Goal: Task Accomplishment & Management: Manage account settings

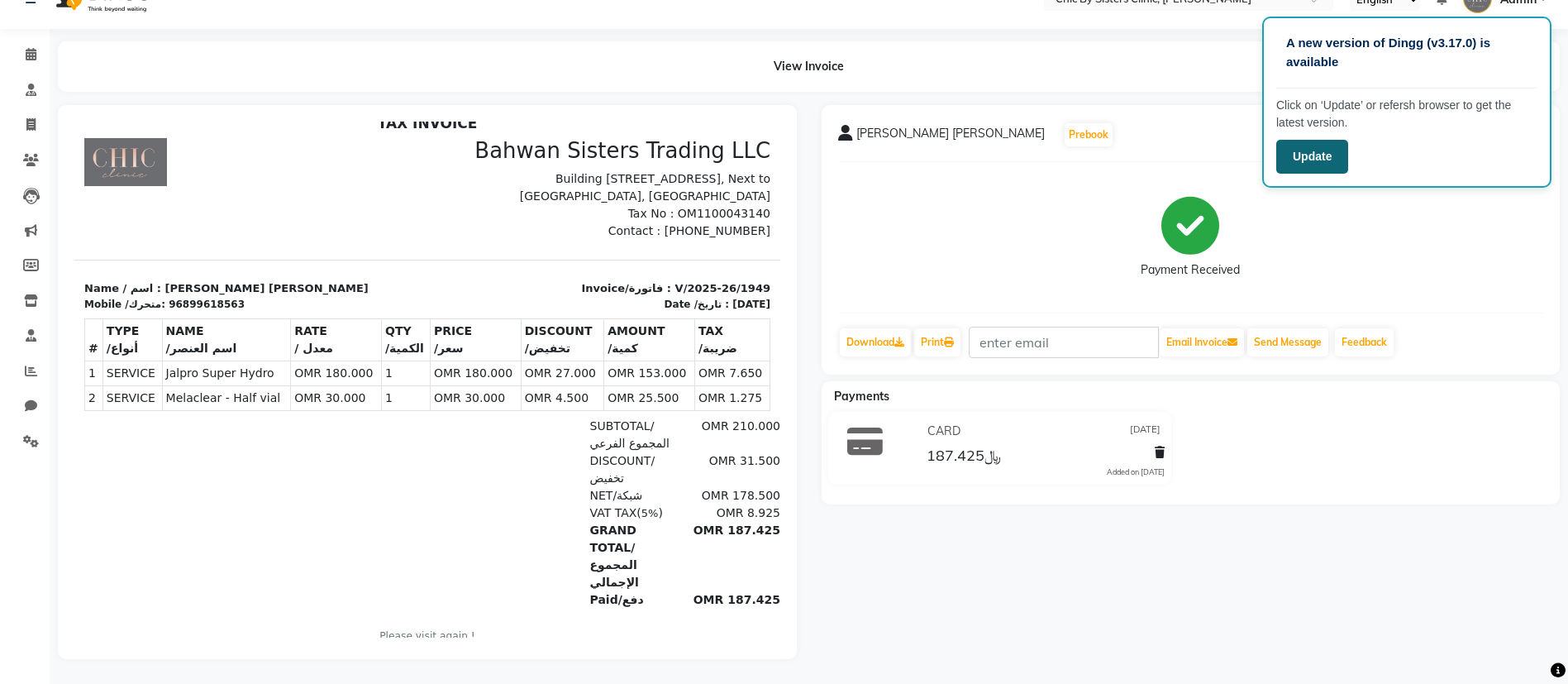
click at [1334, 161] on button "Update" at bounding box center [1311, 156] width 72 height 34
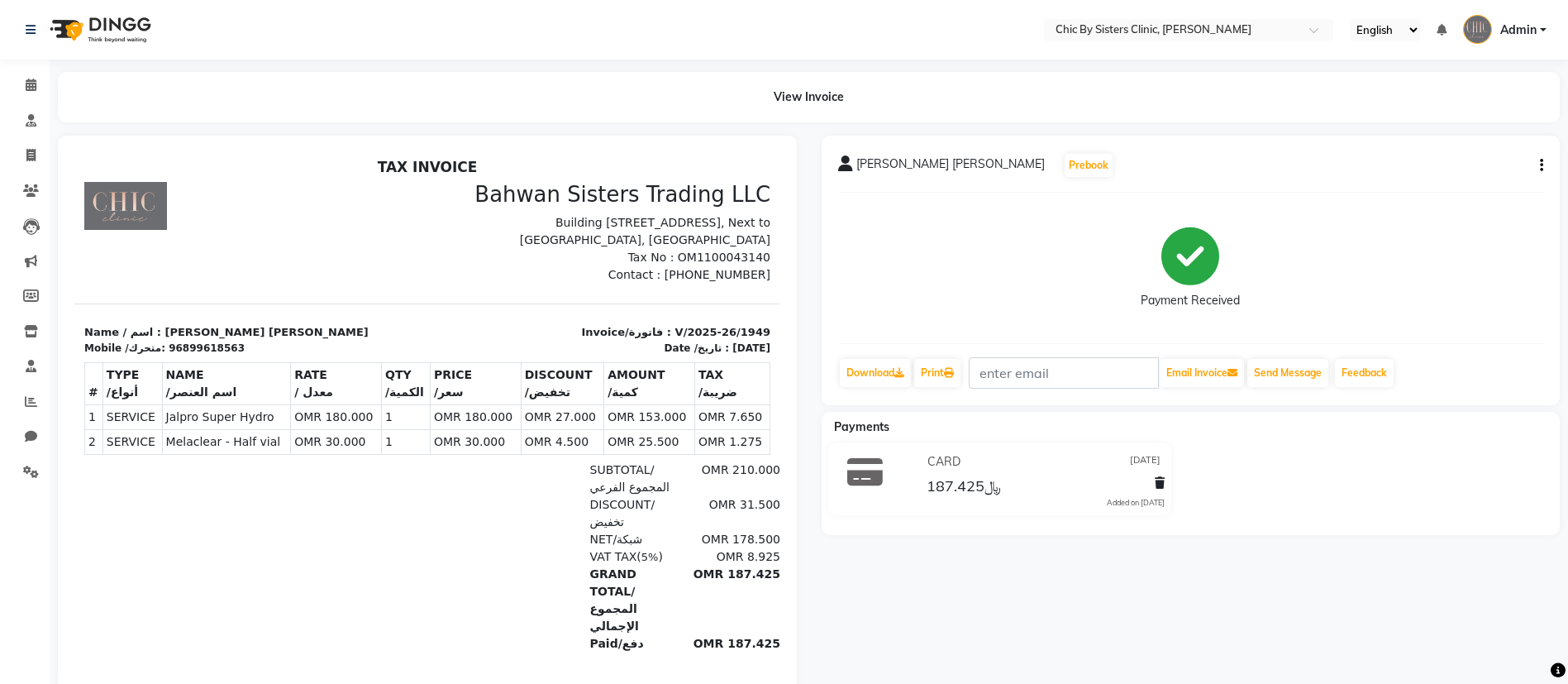
click at [962, 592] on div "Najla Hamood Hamed Al rashdi Prebook Payment Received Download Print Email Invo…" at bounding box center [1191, 412] width 764 height 554
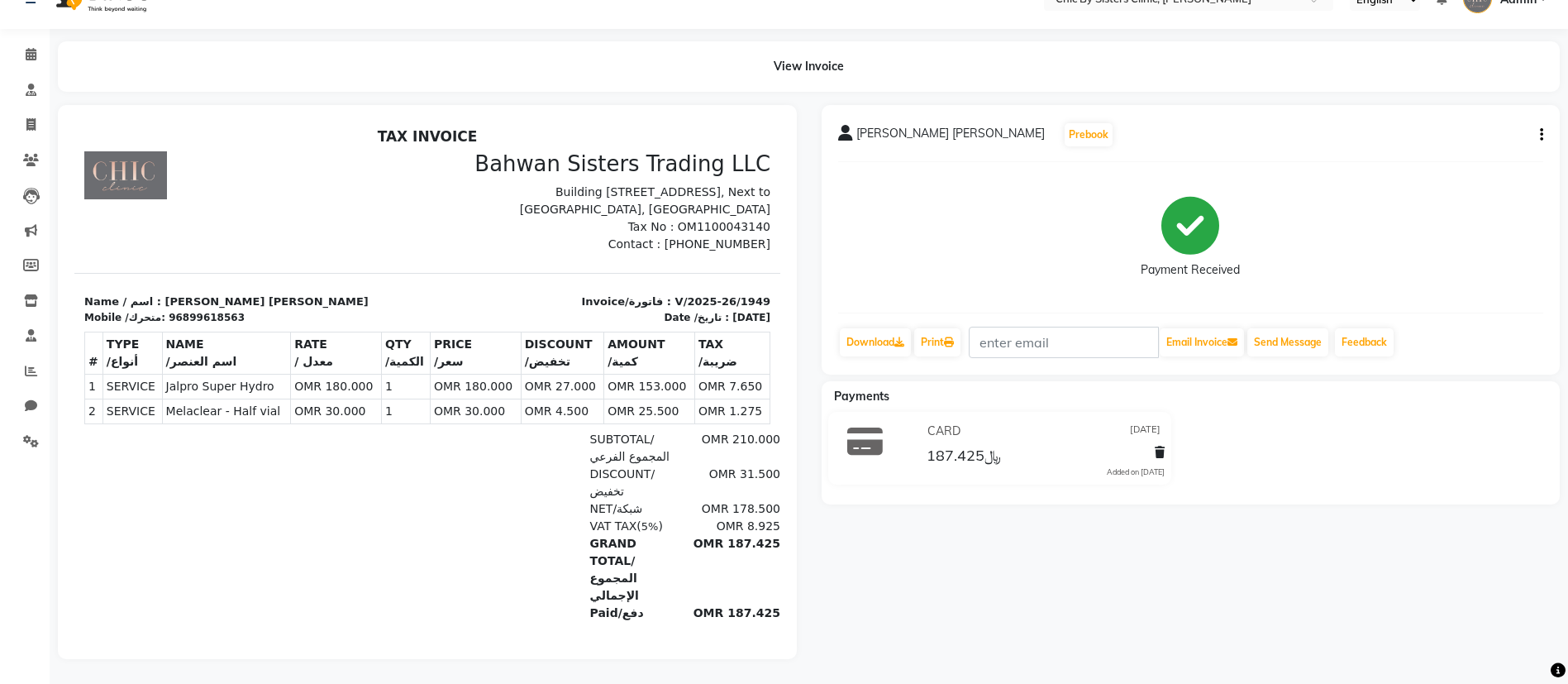
scroll to position [13, 0]
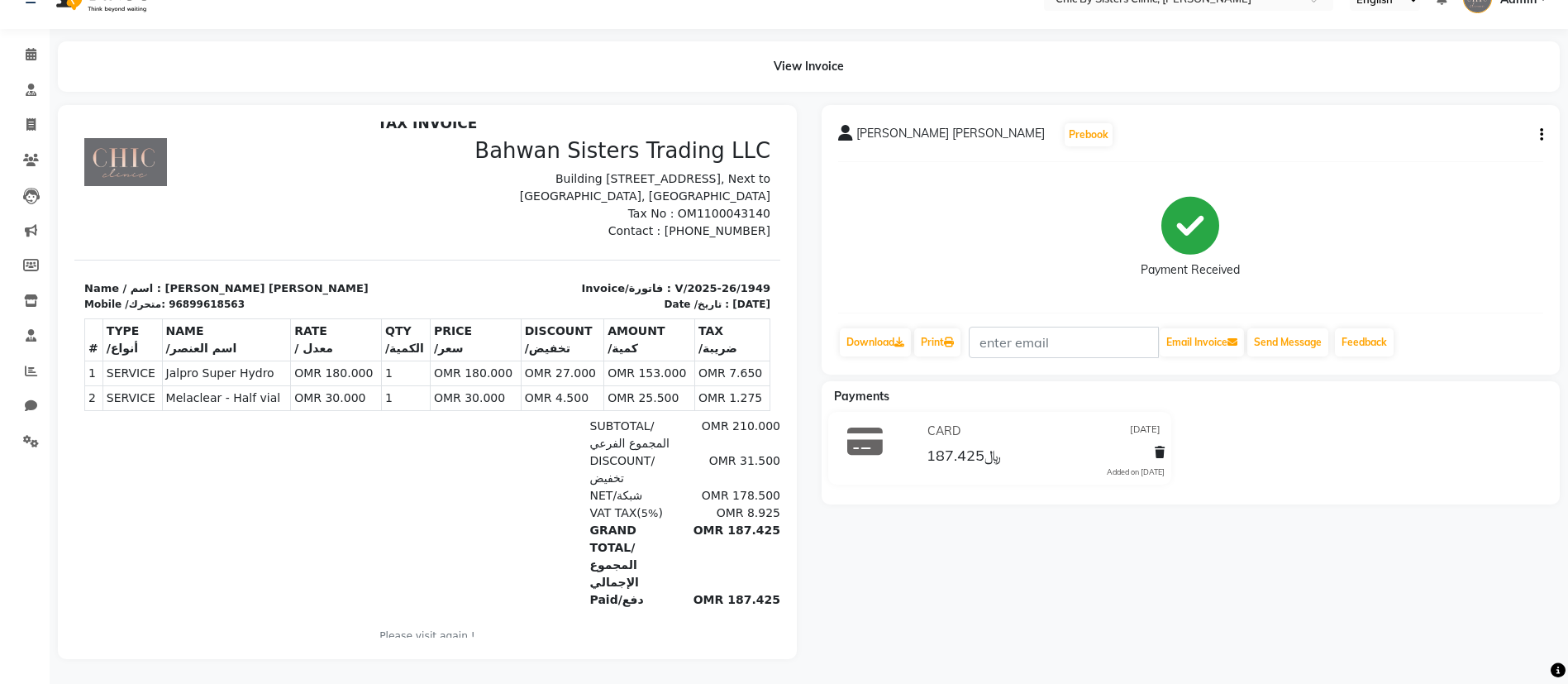
click at [1541, 135] on icon "button" at bounding box center [1541, 135] width 3 height 1
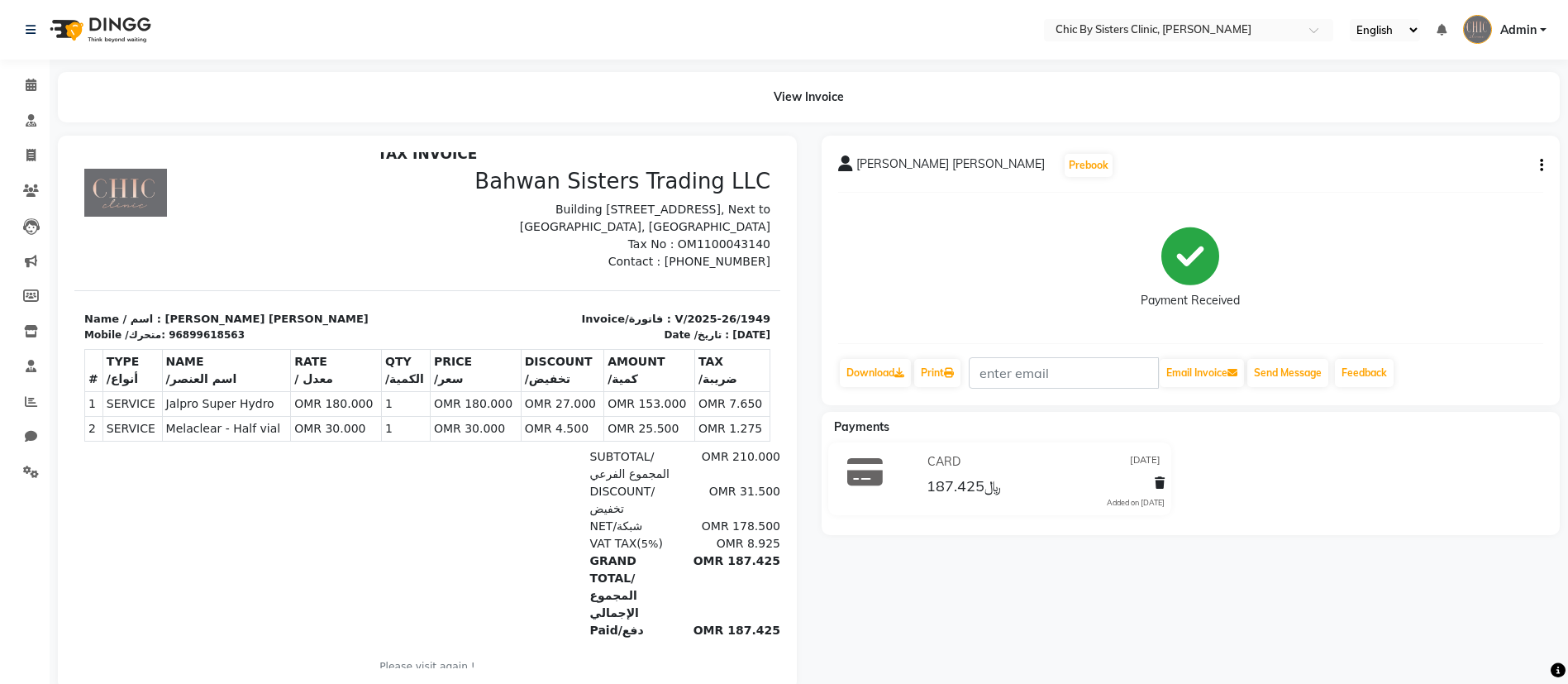
scroll to position [50, 0]
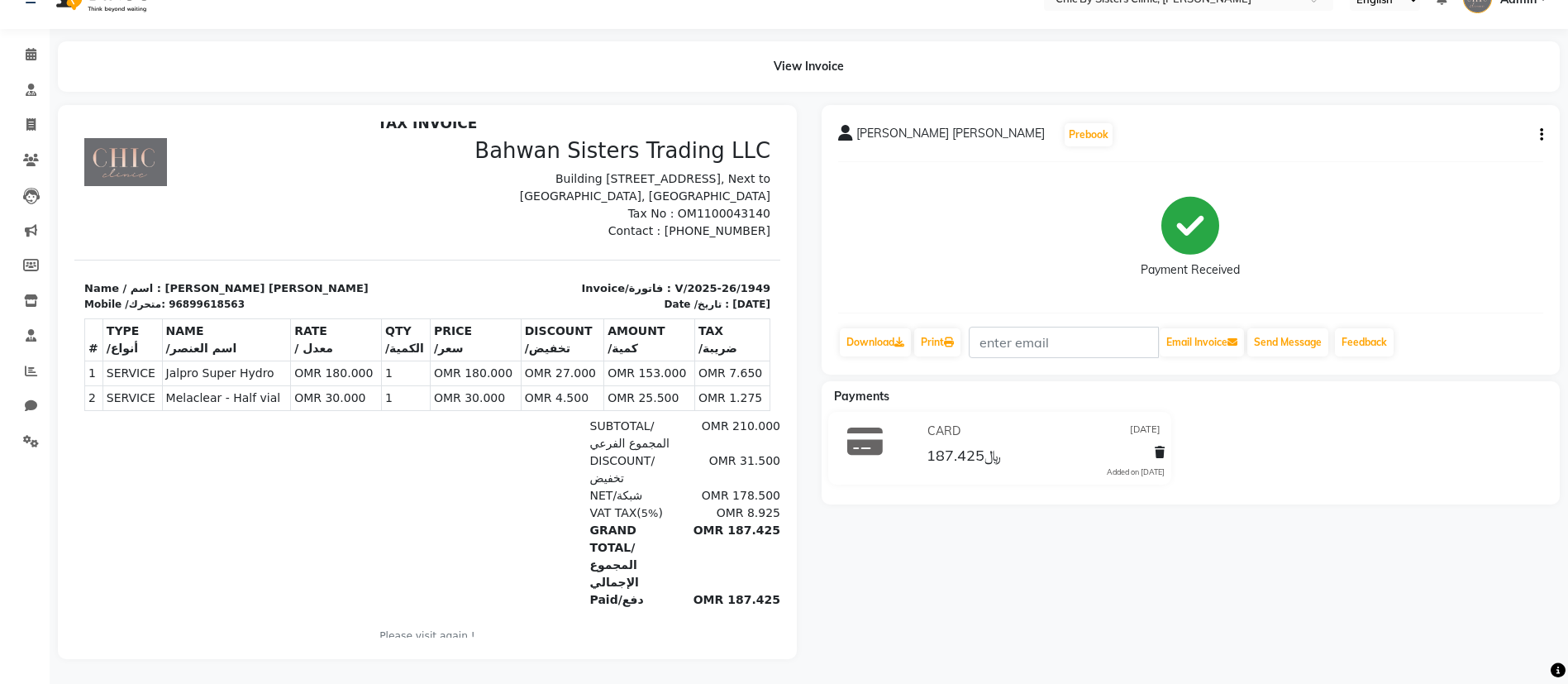
click at [977, 608] on div "Najla Hamood Hamed Al rashdi Prebook Payment Received Download Print Email Invo…" at bounding box center [1191, 382] width 764 height 554
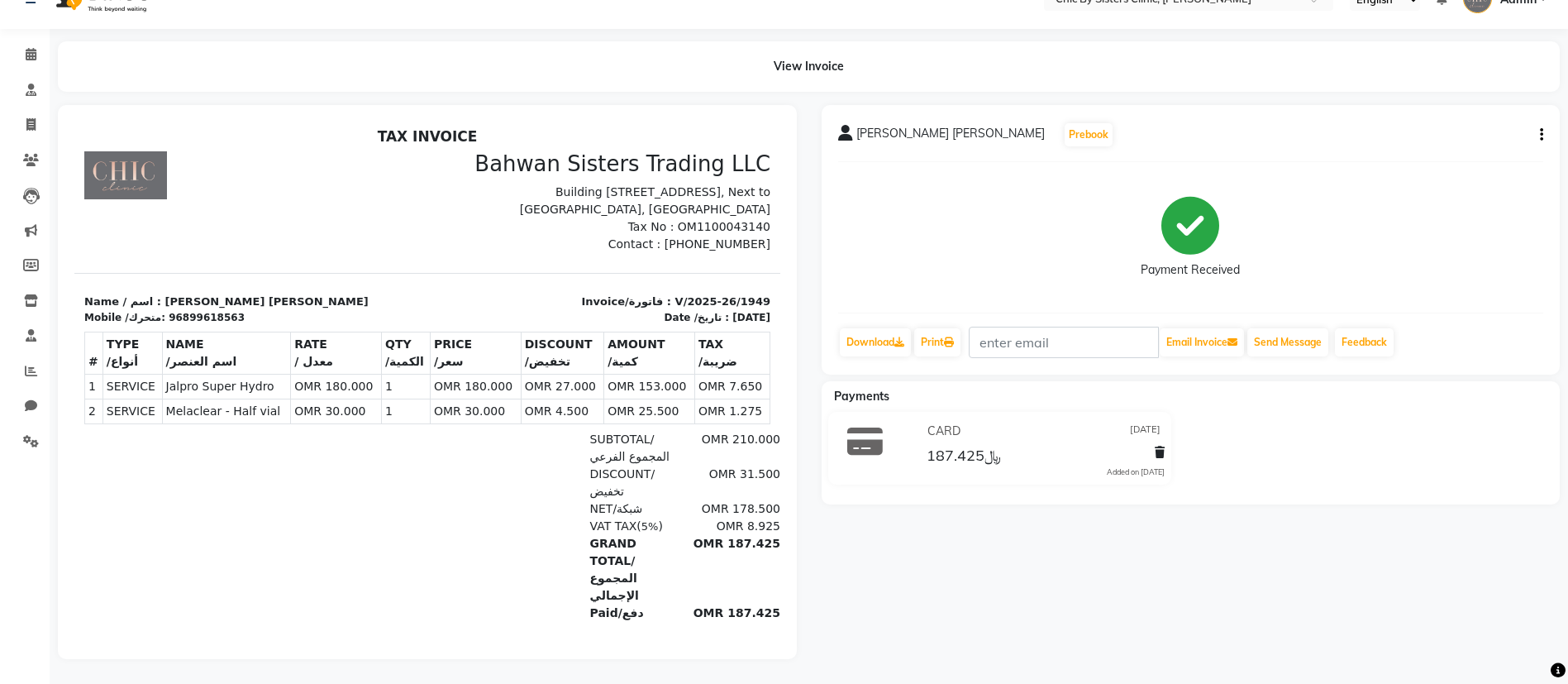
scroll to position [13, 0]
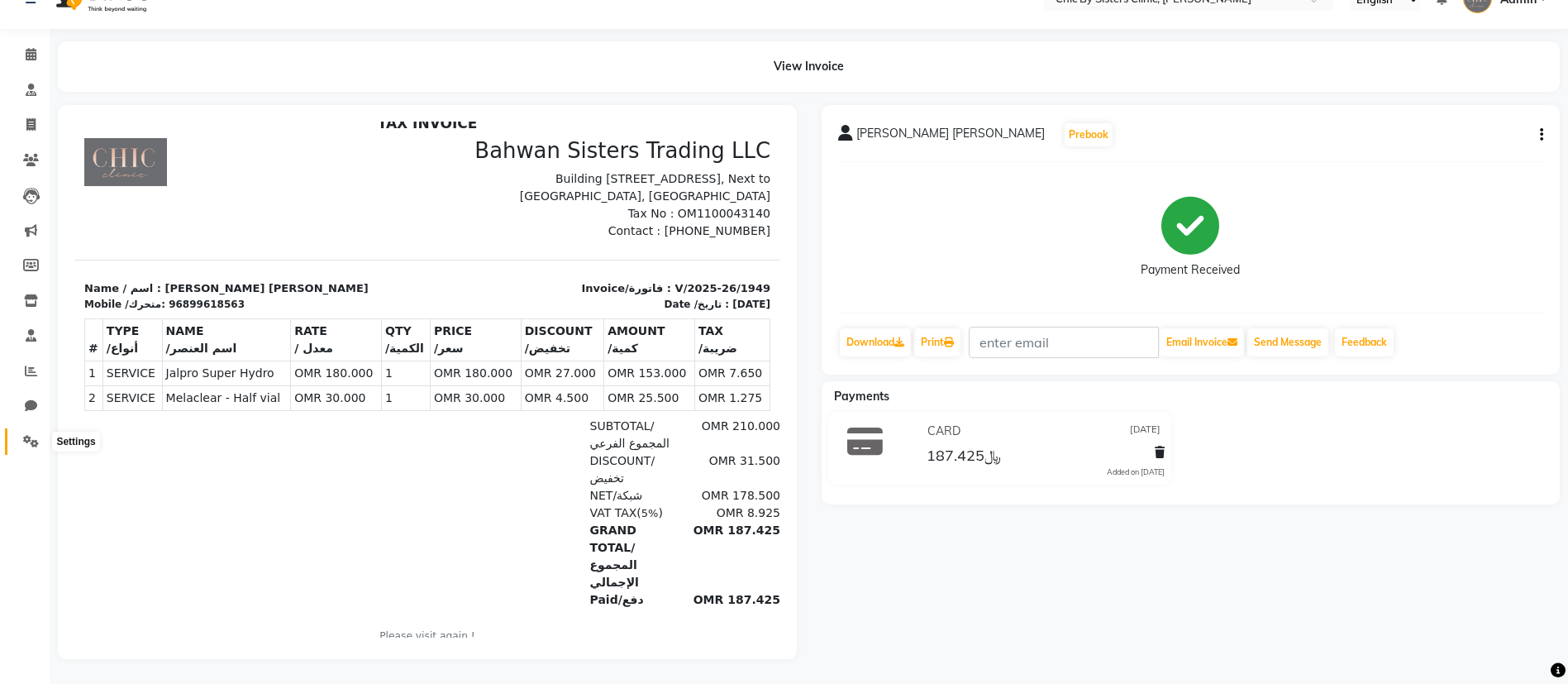
click at [27, 435] on icon at bounding box center [31, 441] width 16 height 12
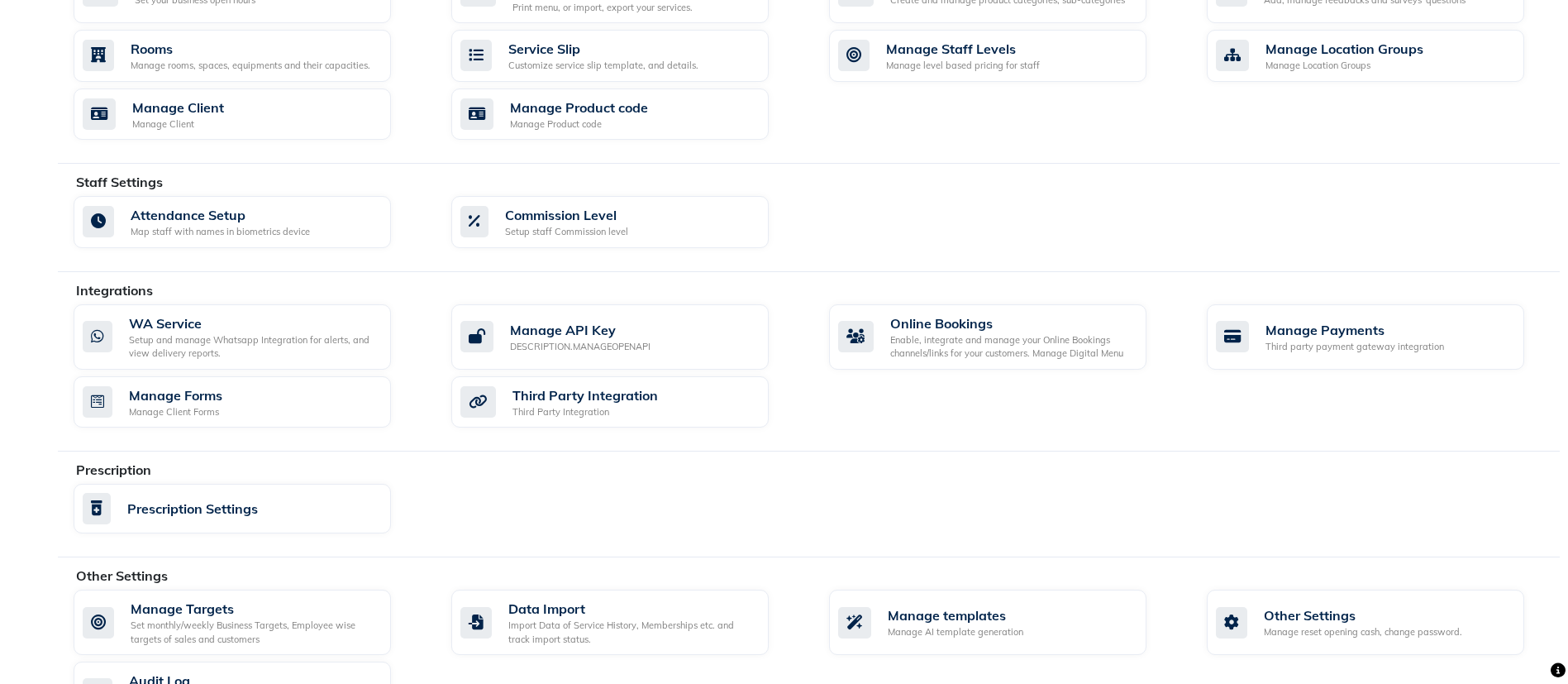
scroll to position [725, 0]
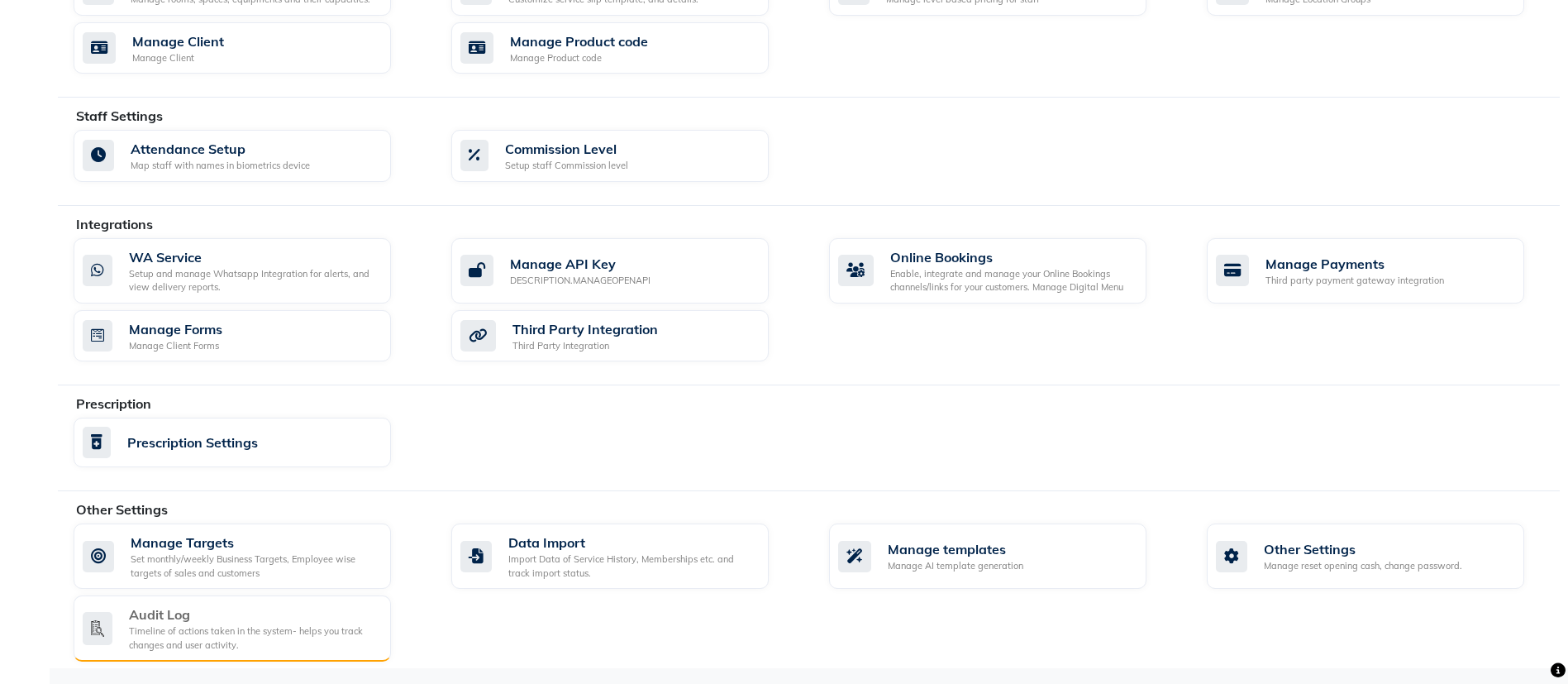
click at [220, 625] on div "Timeline of actions taken in the system- helps you track changes and user activ…" at bounding box center [253, 638] width 249 height 28
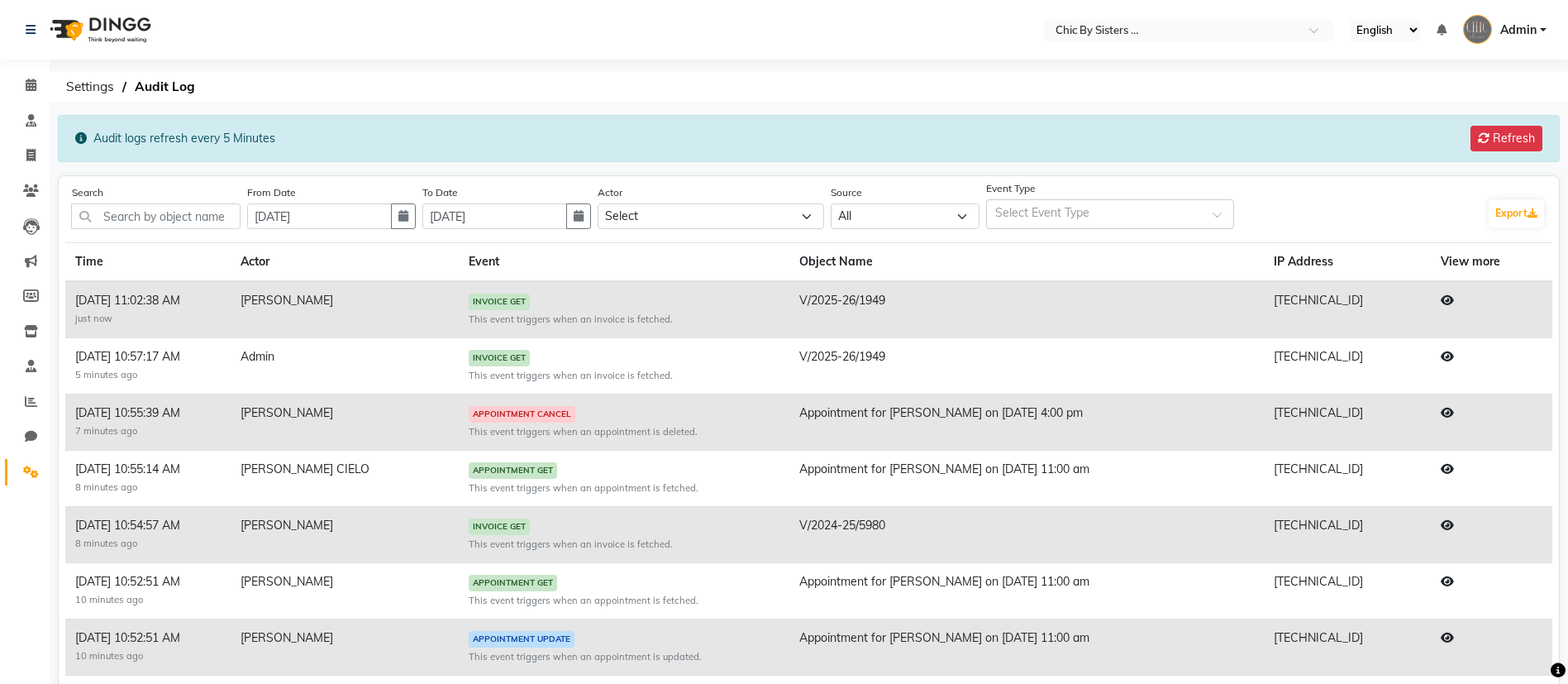
click at [1451, 305] on icon at bounding box center [1446, 299] width 13 height 11
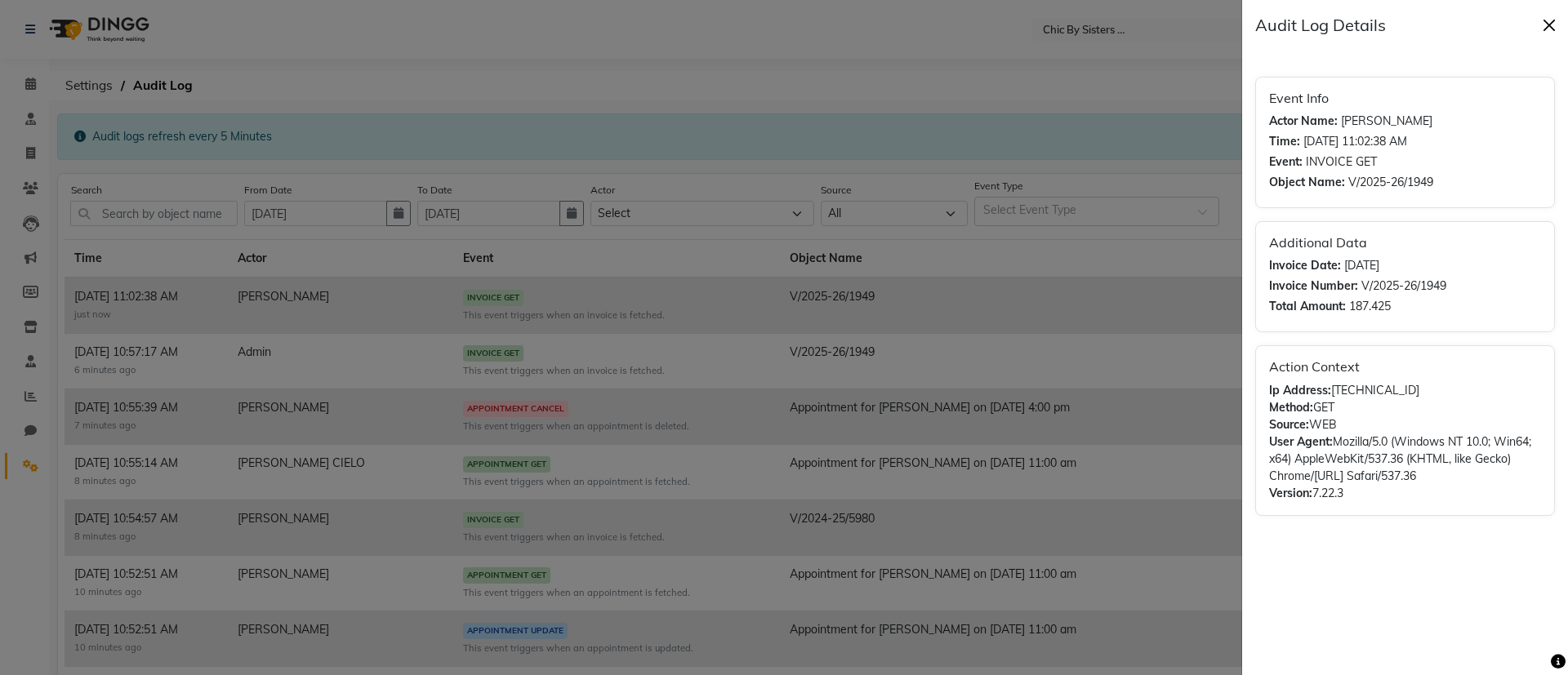
click at [1553, 31] on button "Close" at bounding box center [1548, 25] width 25 height 25
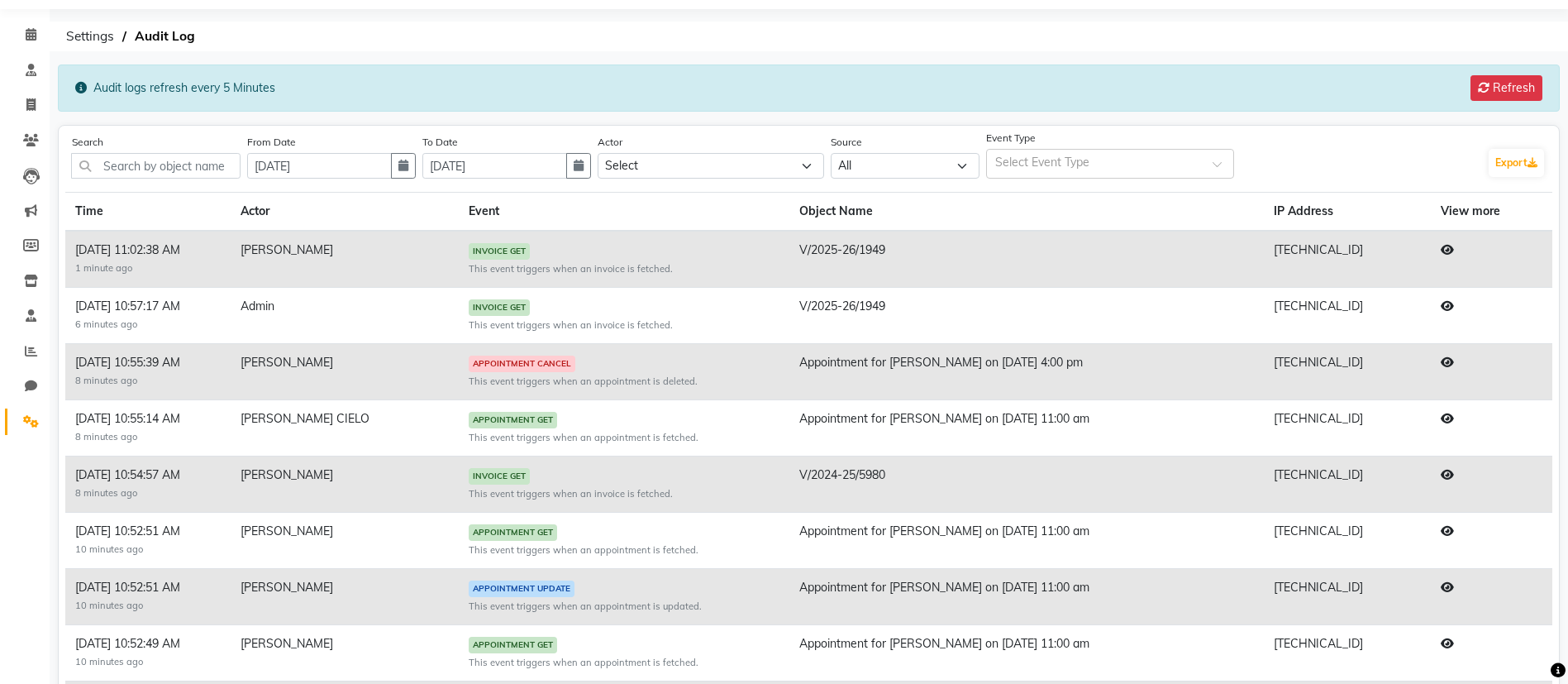
scroll to position [50, 0]
click at [409, 164] on icon "button" at bounding box center [403, 166] width 10 height 11
select select "9"
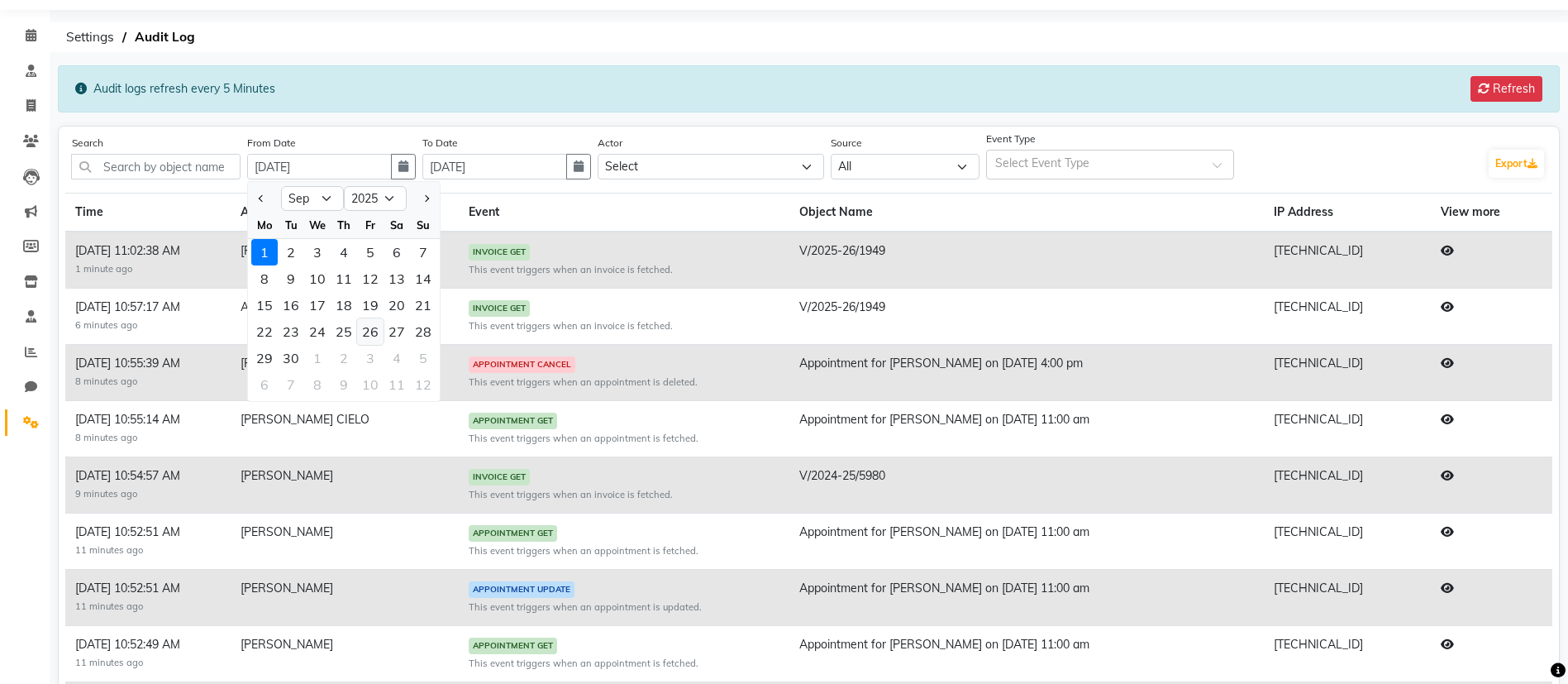
click at [377, 330] on div "26" at bounding box center [370, 331] width 27 height 27
type input "26-09-2025"
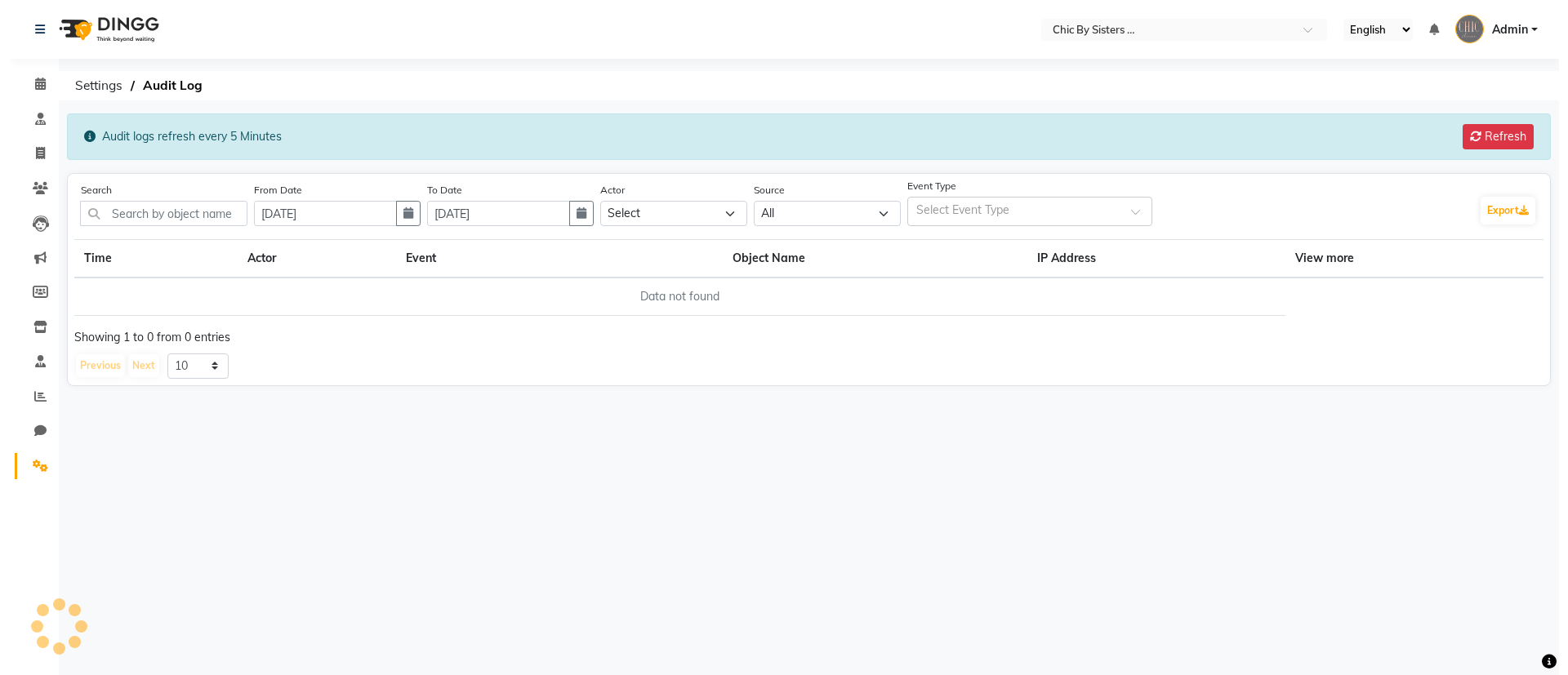
scroll to position [0, 0]
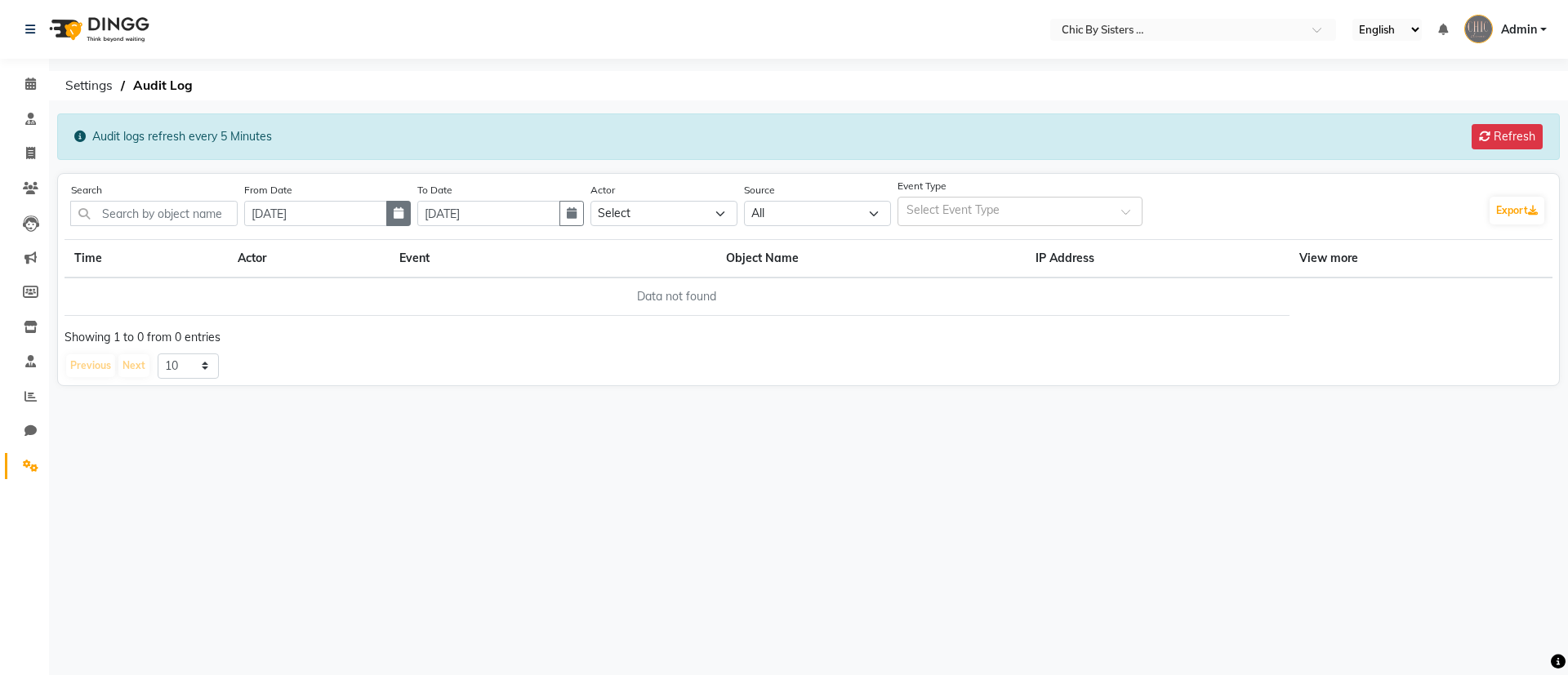
click at [404, 210] on icon "button" at bounding box center [399, 213] width 10 height 11
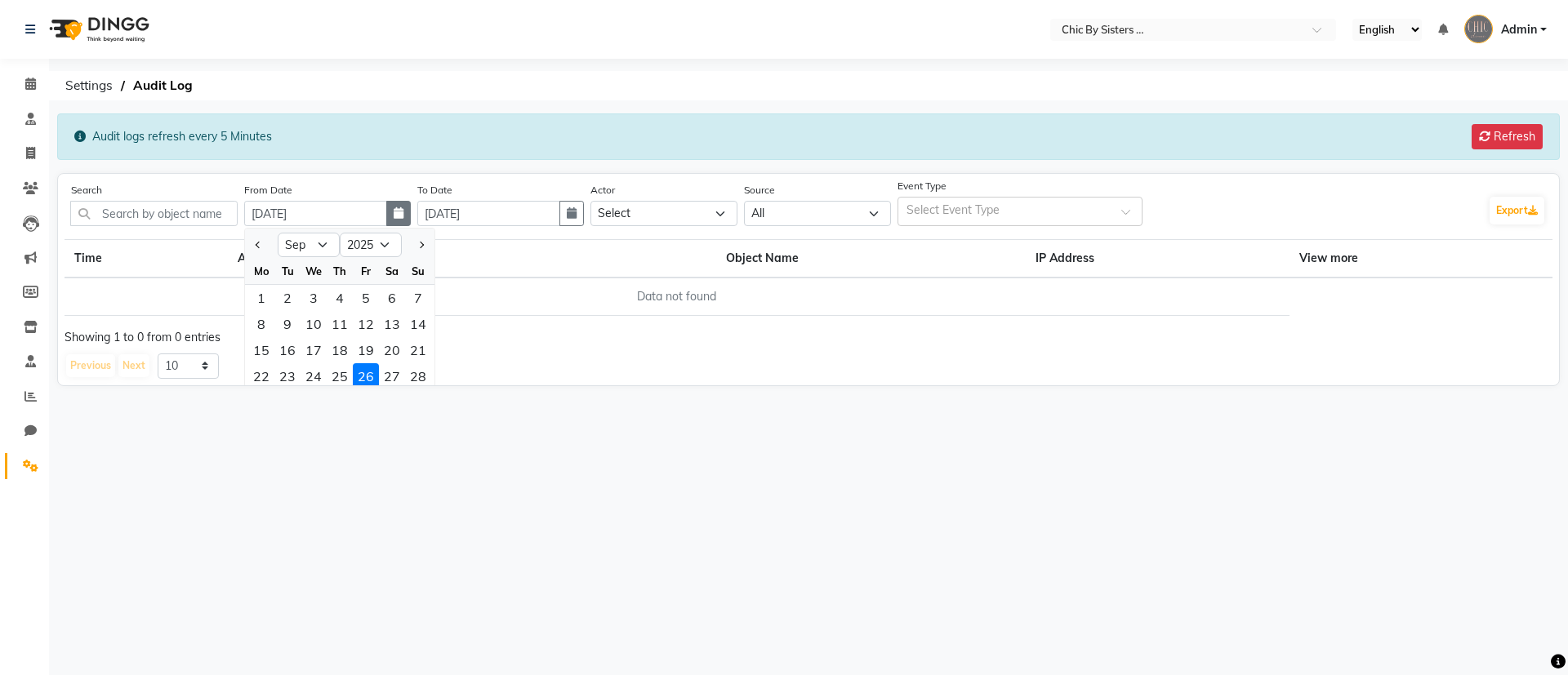
scroll to position [4, 0]
click at [329, 239] on select "Jul Aug Sep Oct Nov Dec" at bounding box center [308, 240] width 62 height 25
click at [284, 228] on select "Jul Aug Sep Oct Nov Dec" at bounding box center [308, 240] width 62 height 25
click at [424, 239] on span "Next month" at bounding box center [421, 241] width 7 height 7
select select "9"
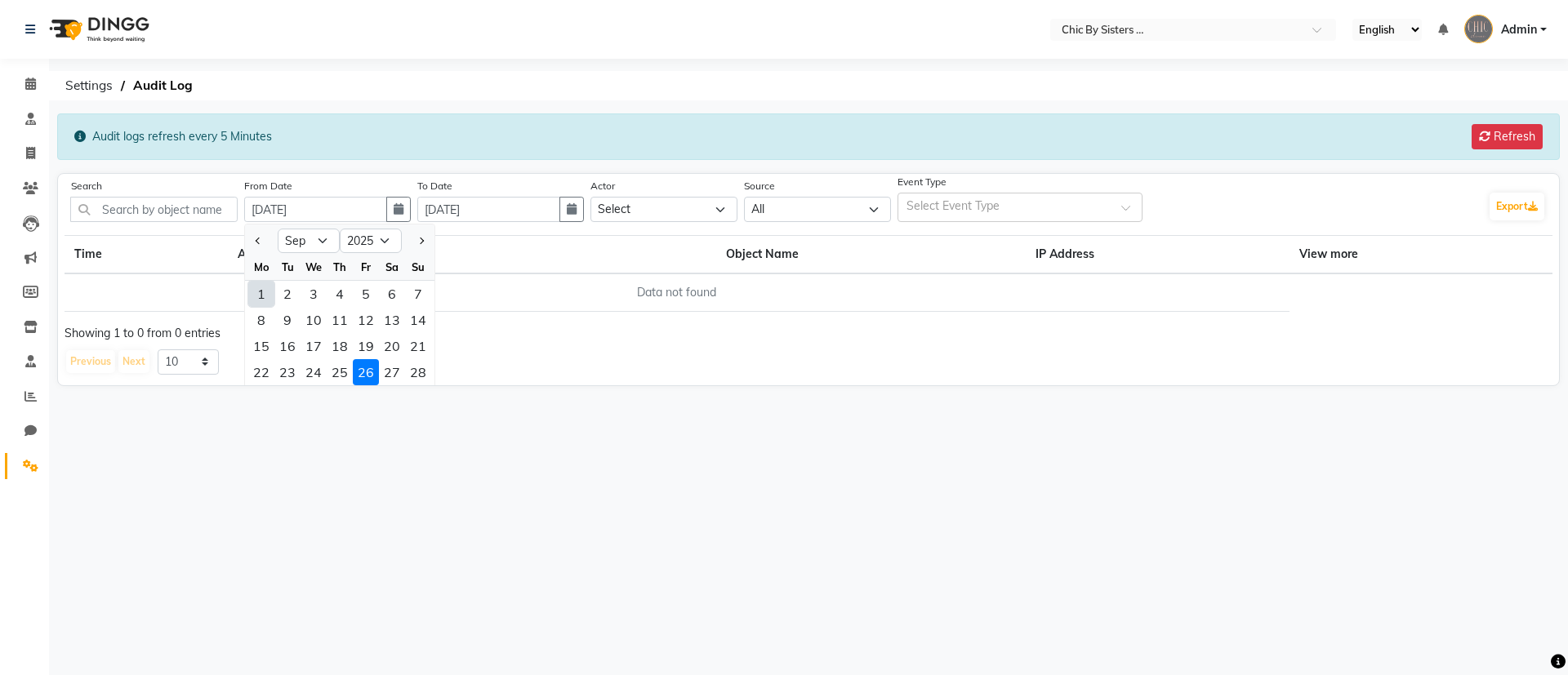
click at [367, 372] on div "26" at bounding box center [365, 372] width 26 height 26
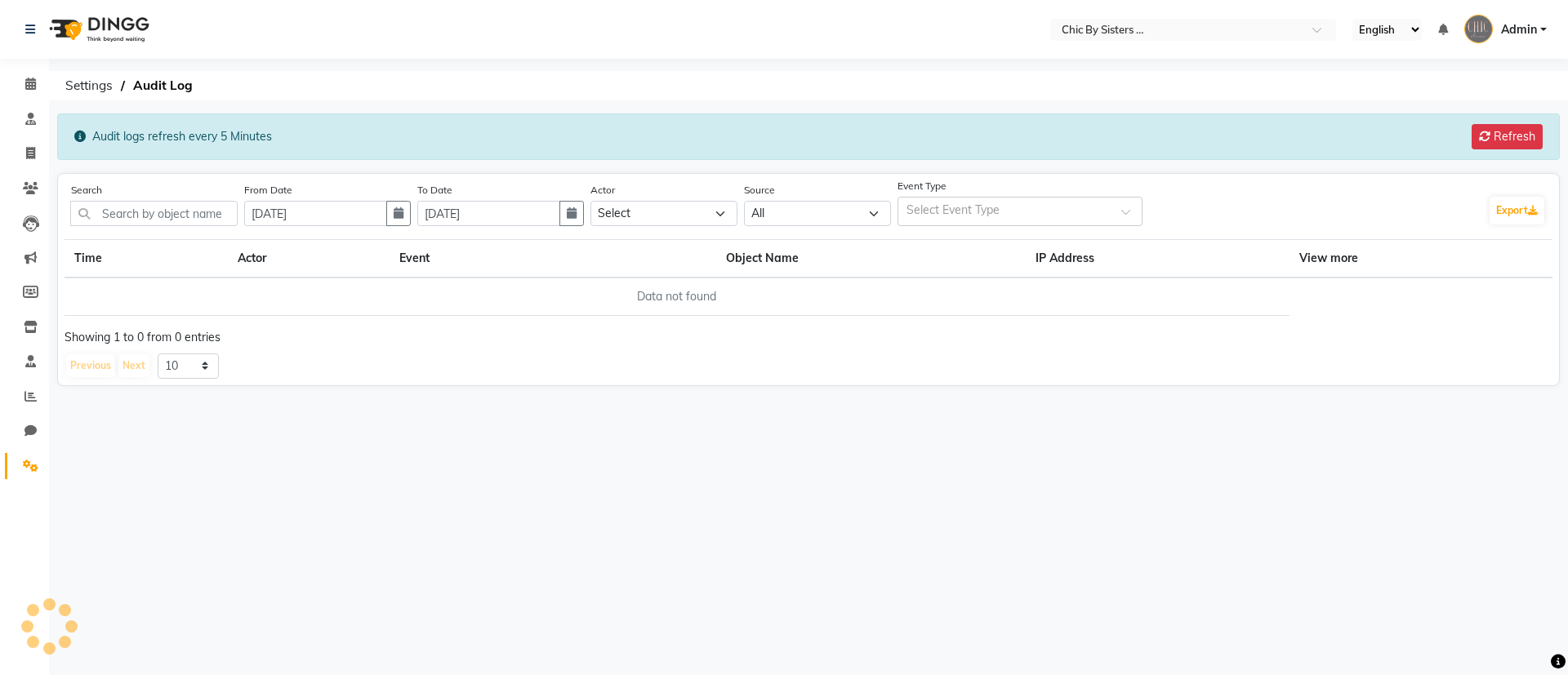
scroll to position [0, 0]
click at [409, 219] on button "button" at bounding box center [398, 214] width 25 height 26
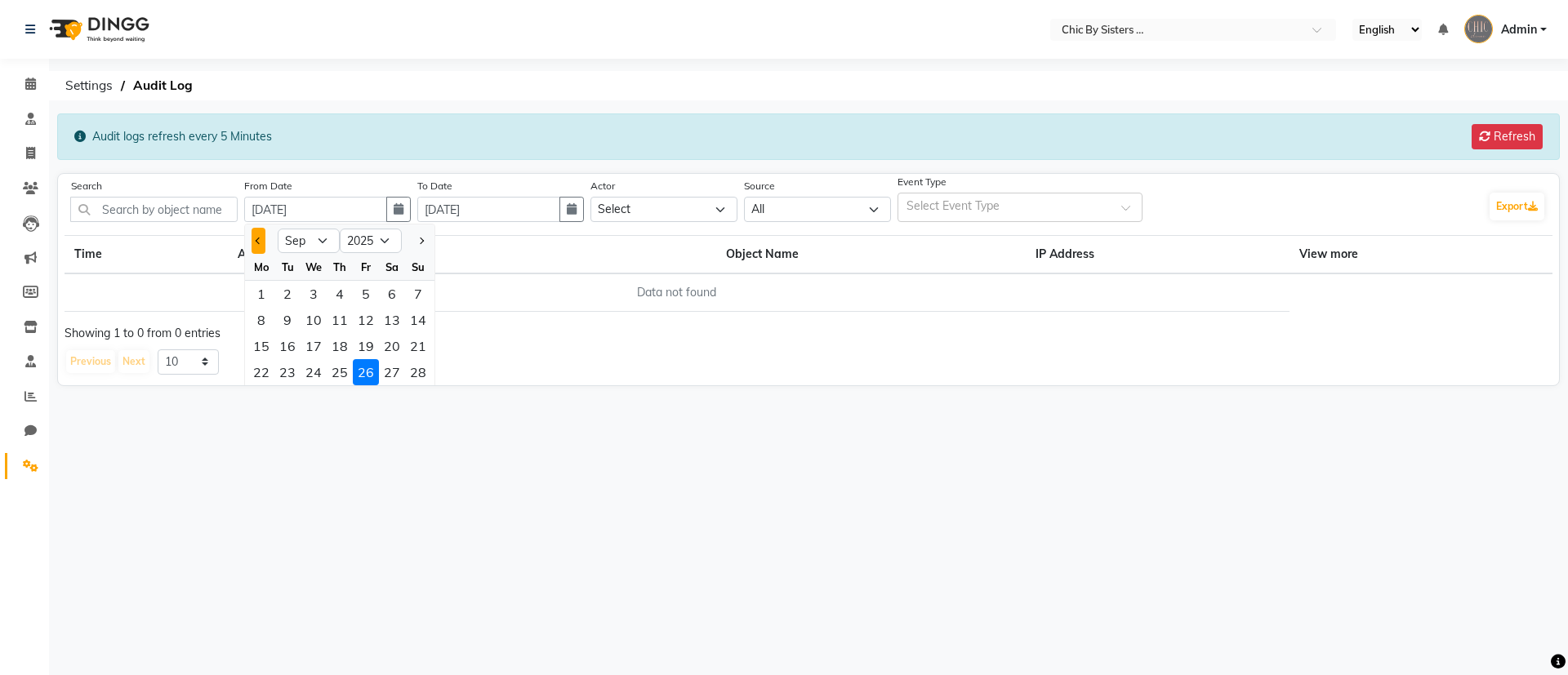
click at [260, 245] on button "Previous month" at bounding box center [258, 240] width 14 height 26
select select "8"
click at [288, 287] on div "29" at bounding box center [287, 294] width 26 height 26
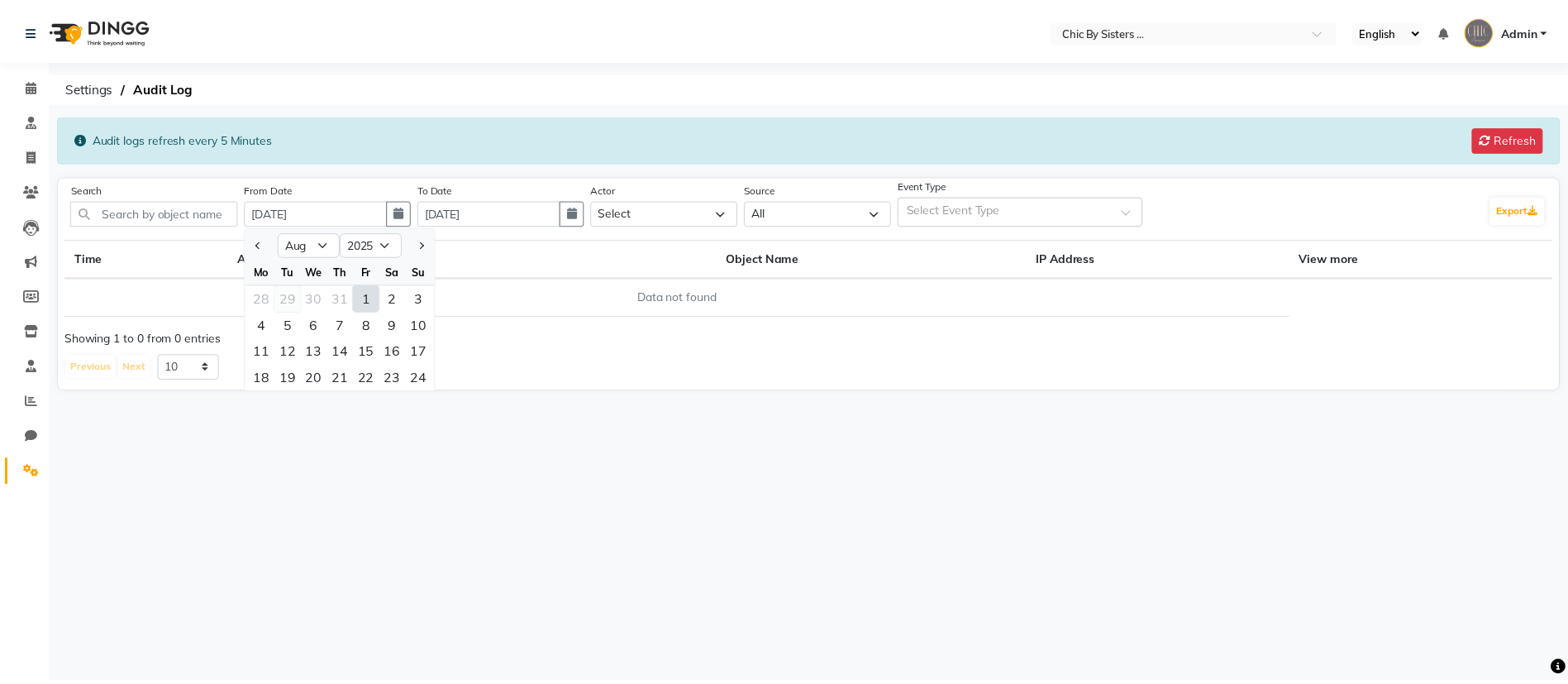
scroll to position [0, 0]
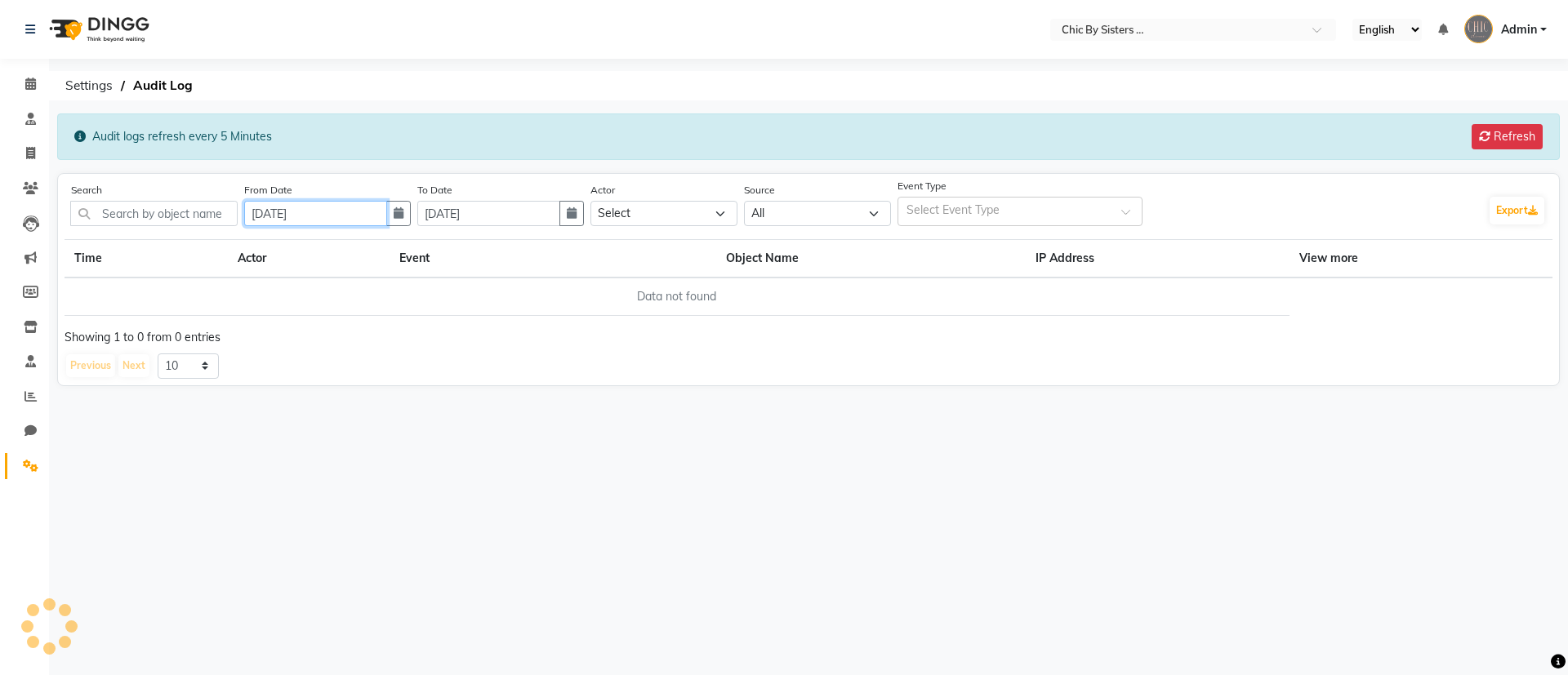
click at [267, 211] on input "29-07-2025" at bounding box center [316, 214] width 143 height 26
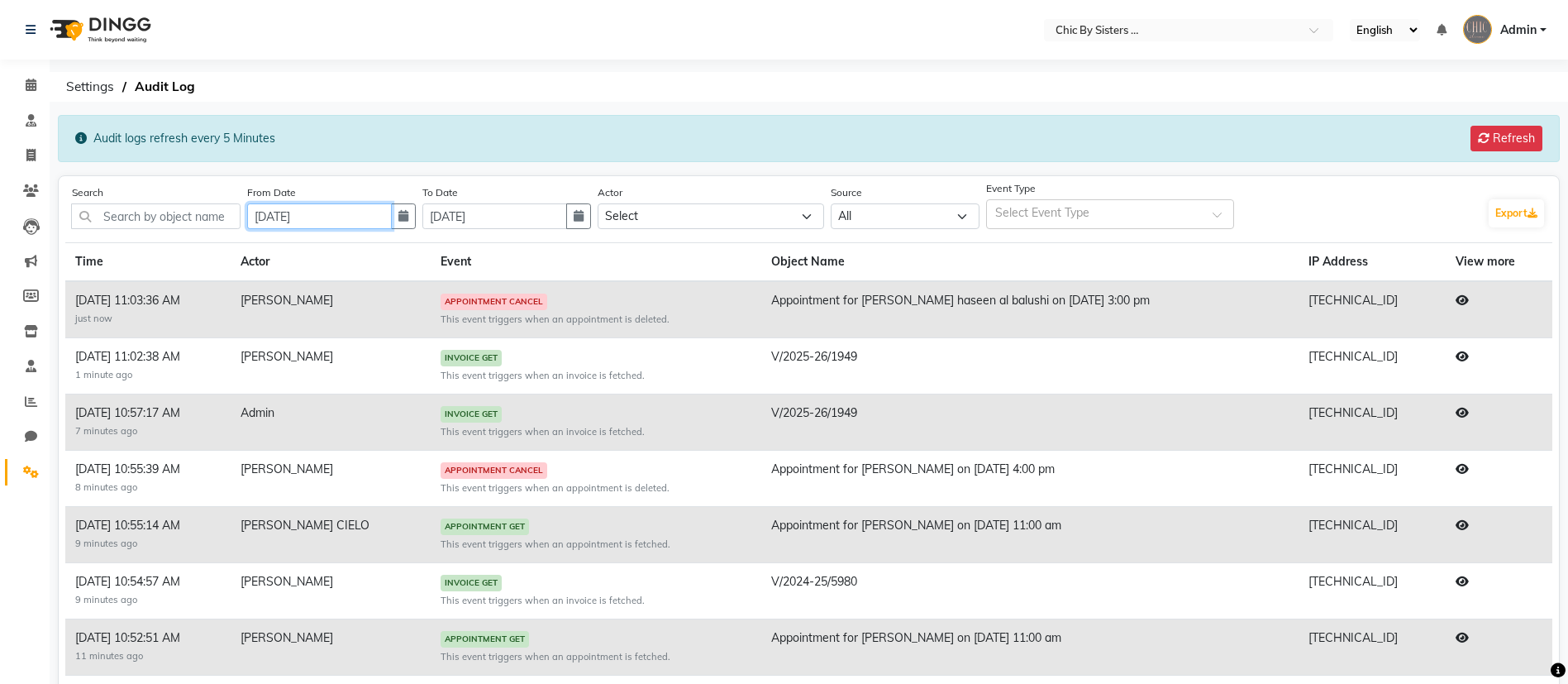
type input "[DATE]"
click at [455, 210] on input "30-09-2025" at bounding box center [495, 216] width 145 height 26
type input "[DATE]"
click at [522, 239] on div "Search From Date 26-08-2025 To Date 26-08-2025 Actor Select Khulood al adawi Mi…" at bounding box center [809, 549] width 1487 height 731
click at [1333, 222] on div "Event Type Select Event Type" at bounding box center [1233, 206] width 494 height 47
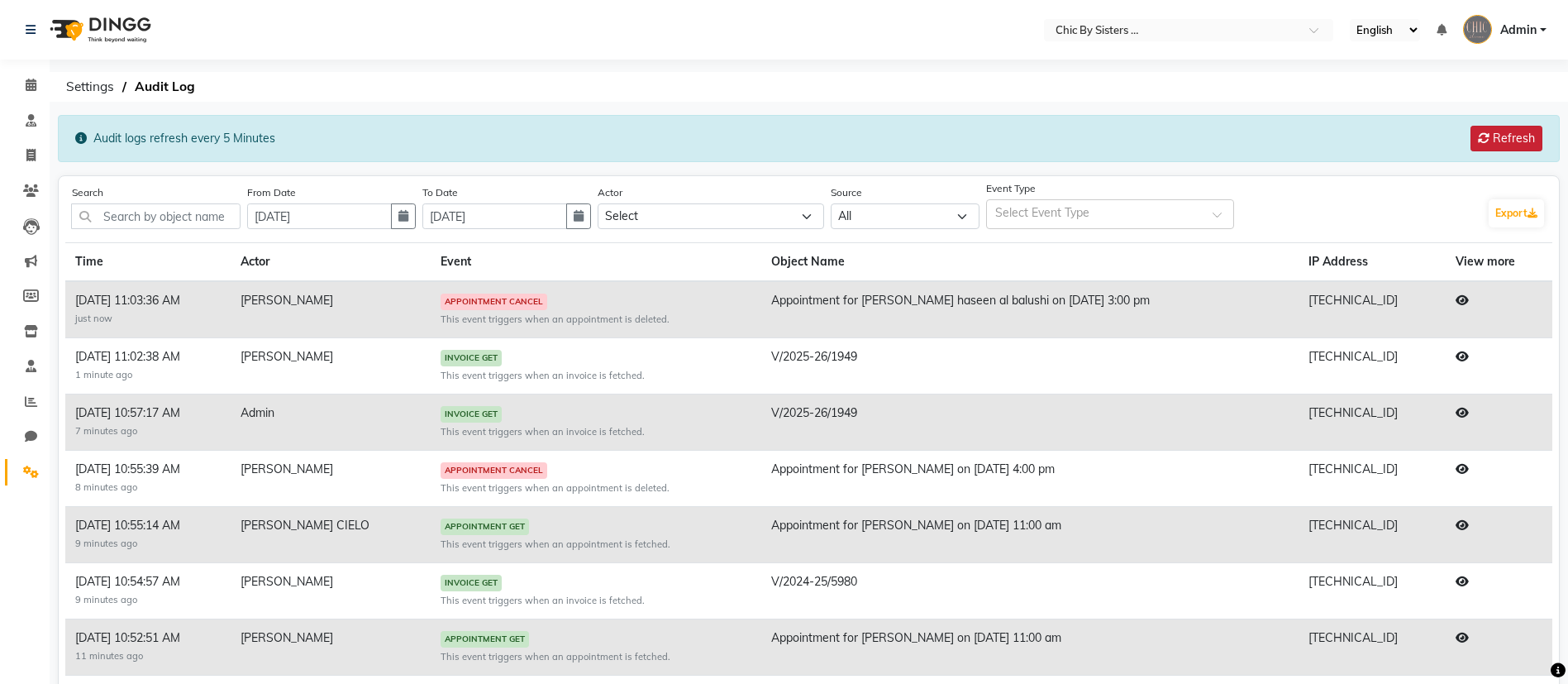
click at [1494, 137] on button "Refresh" at bounding box center [1506, 139] width 72 height 26
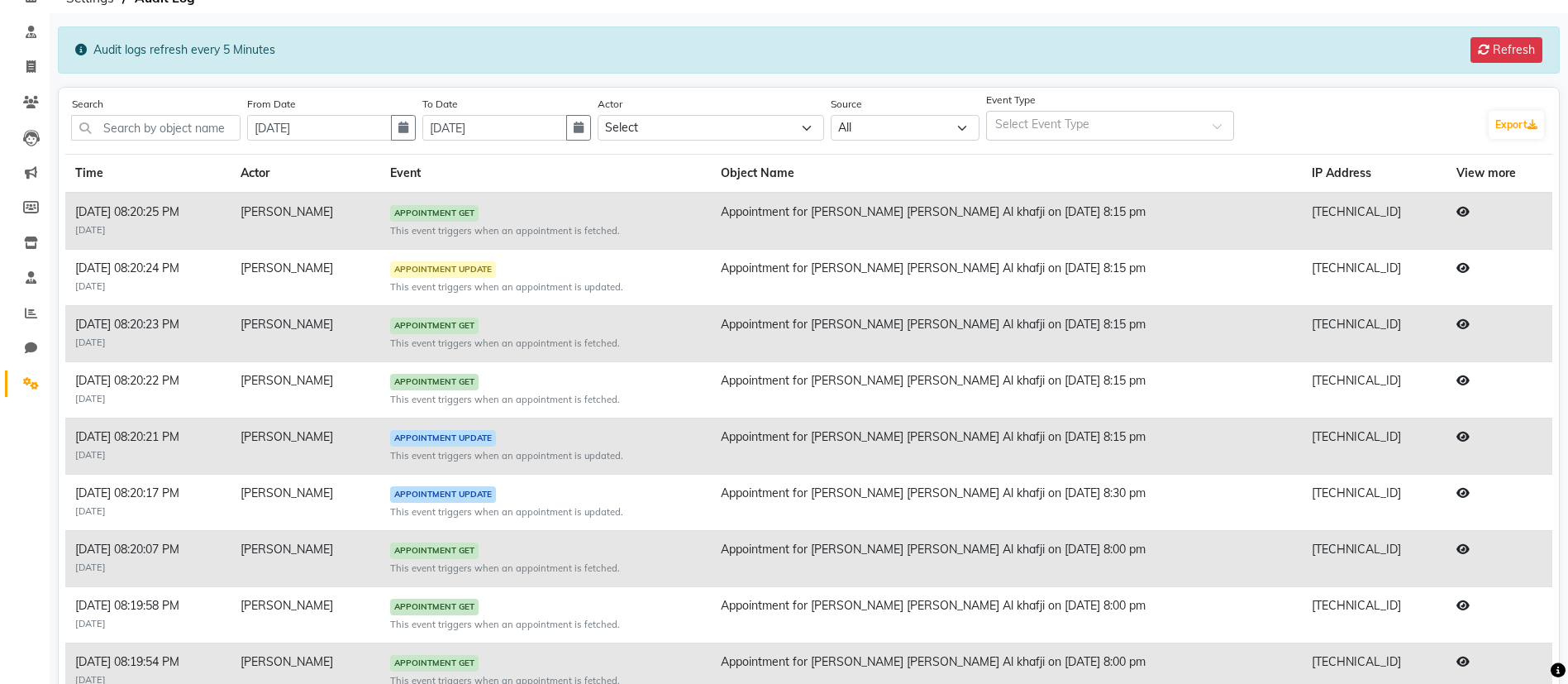
scroll to position [86, 0]
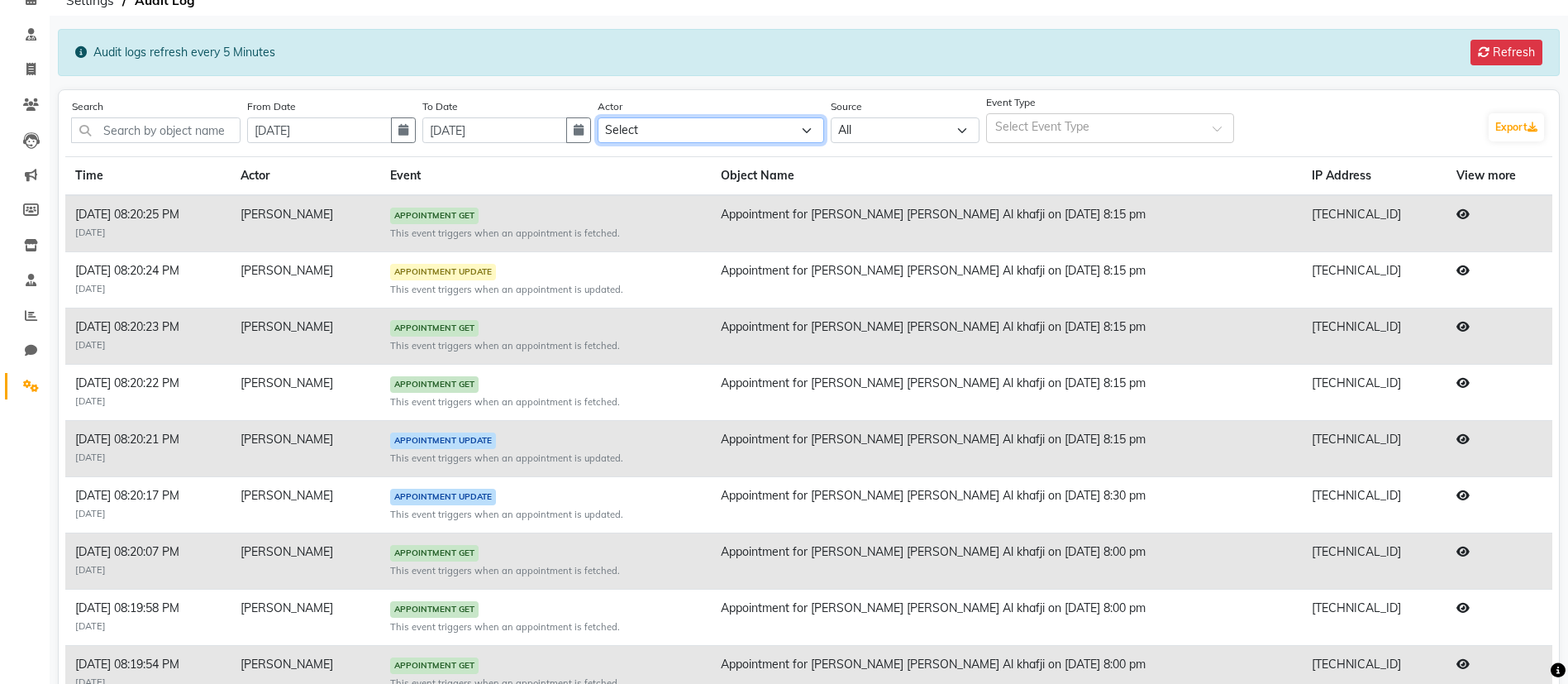
click at [681, 141] on select "Select SHAHLA IBRAHIM JOANNA ROSE ONAS DR. AYMAN ELSAQA ANU JOSE EILISH FOX MIN…" at bounding box center [710, 130] width 227 height 26
select select "e2758-14"
click at [615, 117] on select "Select SHAHLA IBRAHIM JOANNA ROSE ONAS DR. AYMAN ELSAQA ANU JOSE EILISH FOX MIN…" at bounding box center [710, 130] width 227 height 26
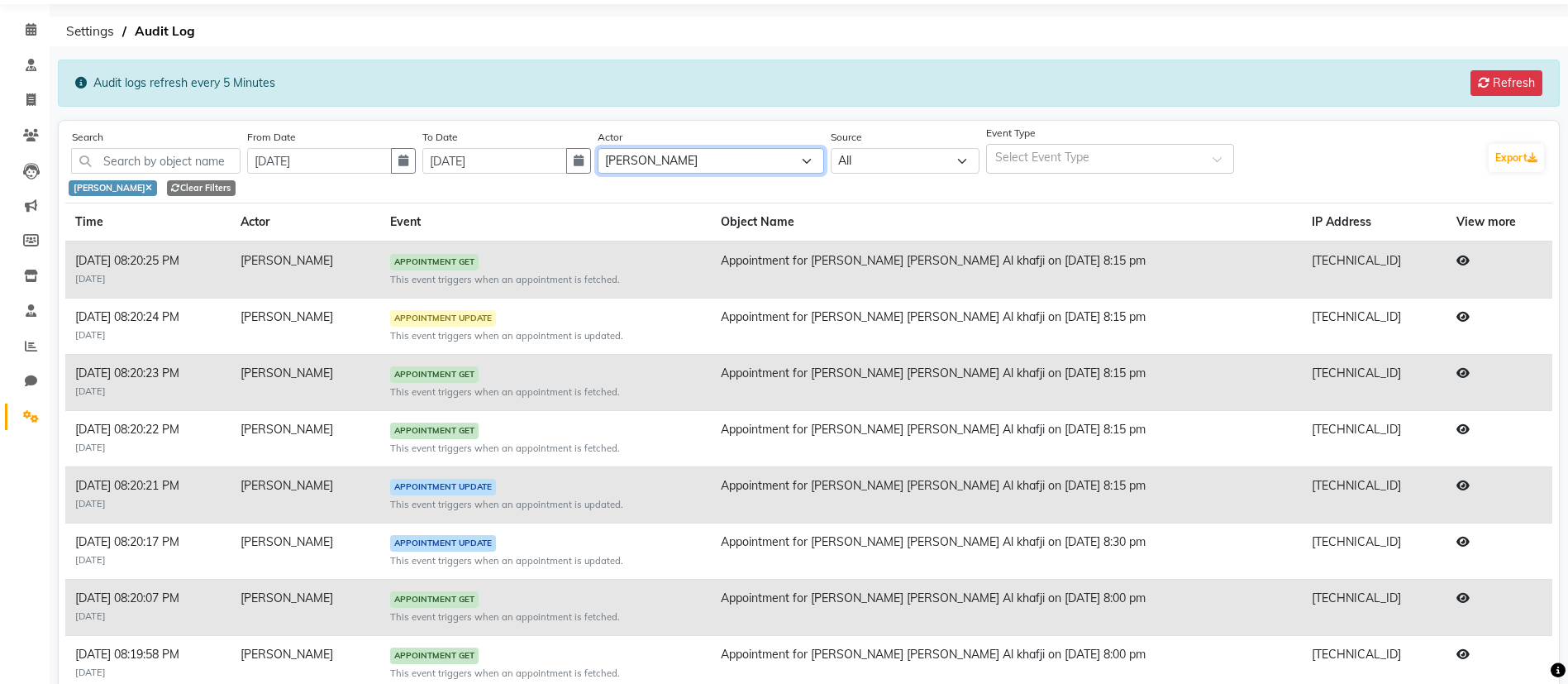
scroll to position [35, 0]
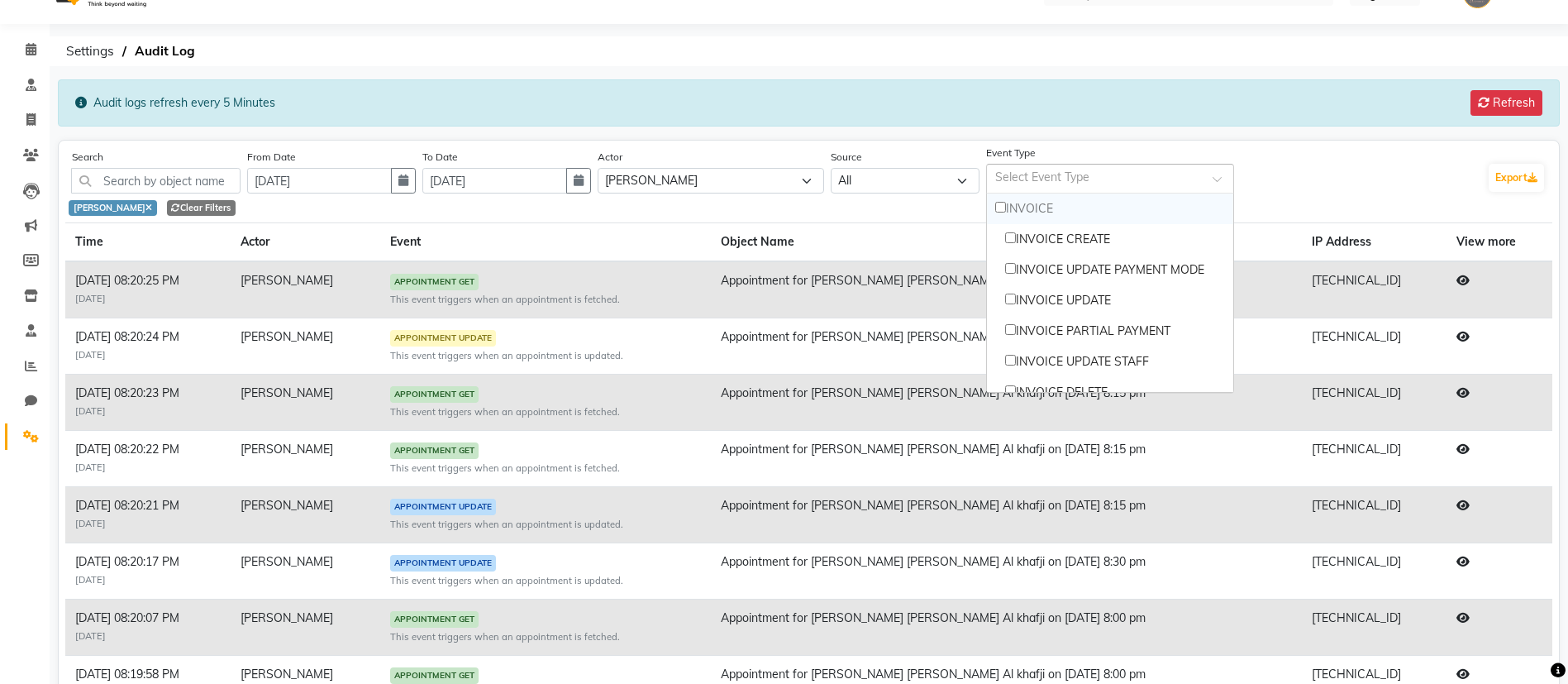
click at [1219, 172] on div "Select Event Type" at bounding box center [1110, 179] width 248 height 30
click at [1049, 234] on div "INVOICE CREATE" at bounding box center [1110, 239] width 247 height 30
checkbox input "true"
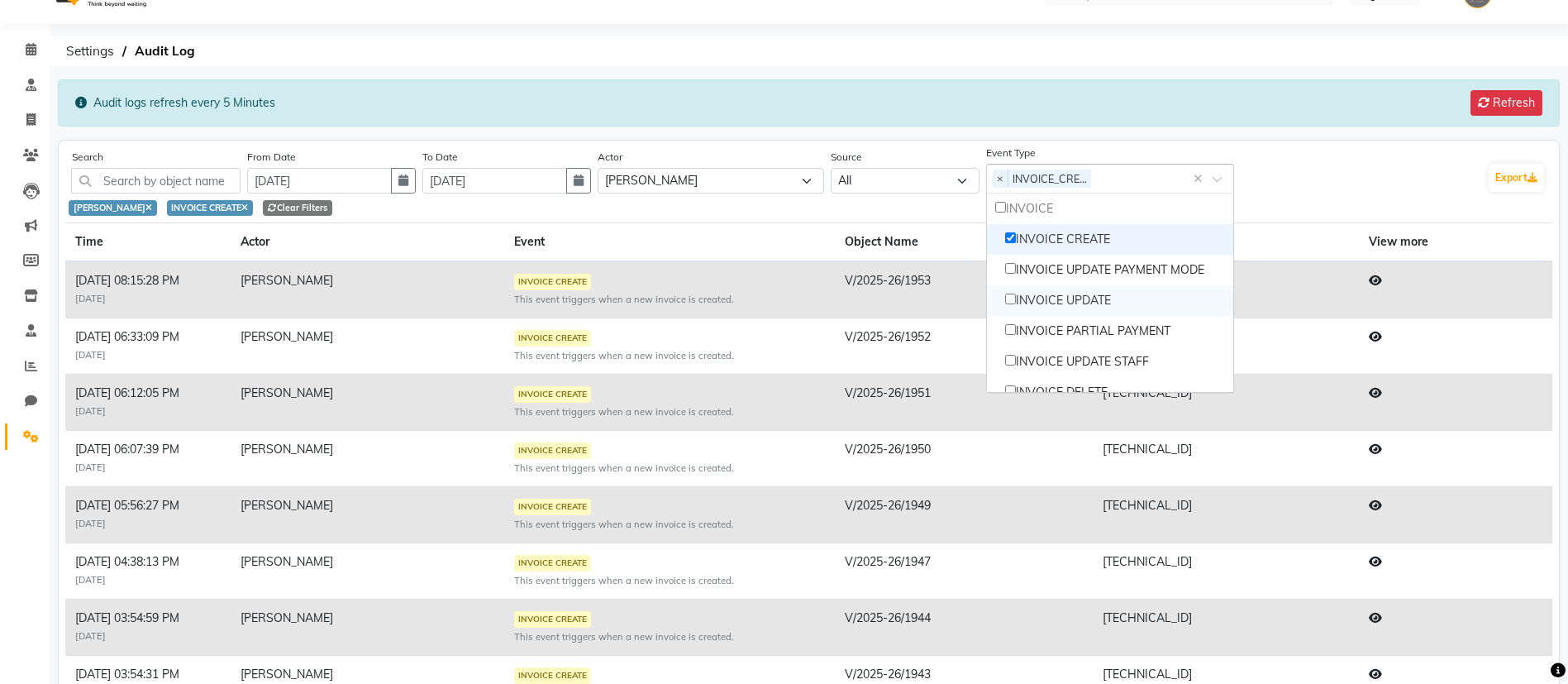
click at [1015, 300] on input "Options list" at bounding box center [1010, 298] width 10 height 10
checkbox input "true"
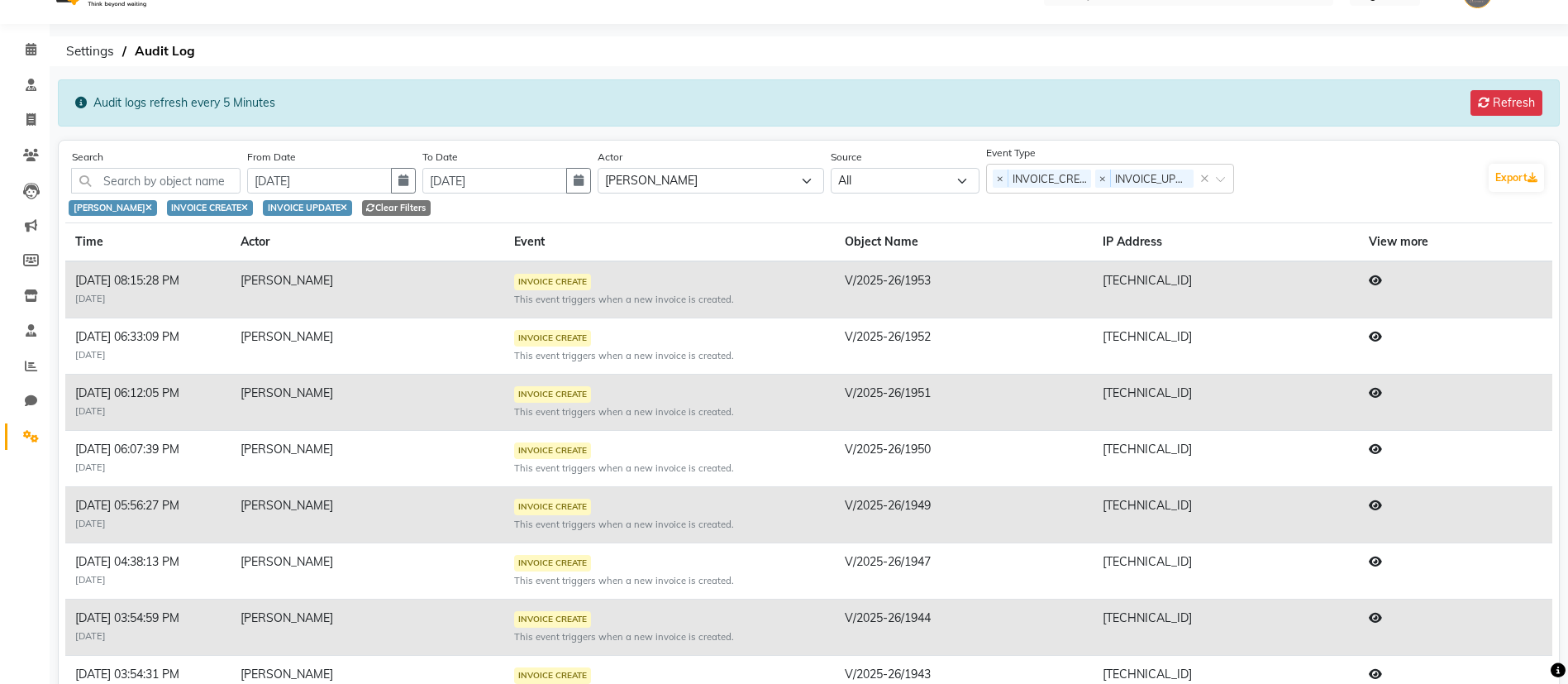
click at [1314, 173] on div "Event Type Select Event Type × INVOICE_CREATE × INVOICE_UPDATE ×" at bounding box center [1233, 171] width 494 height 47
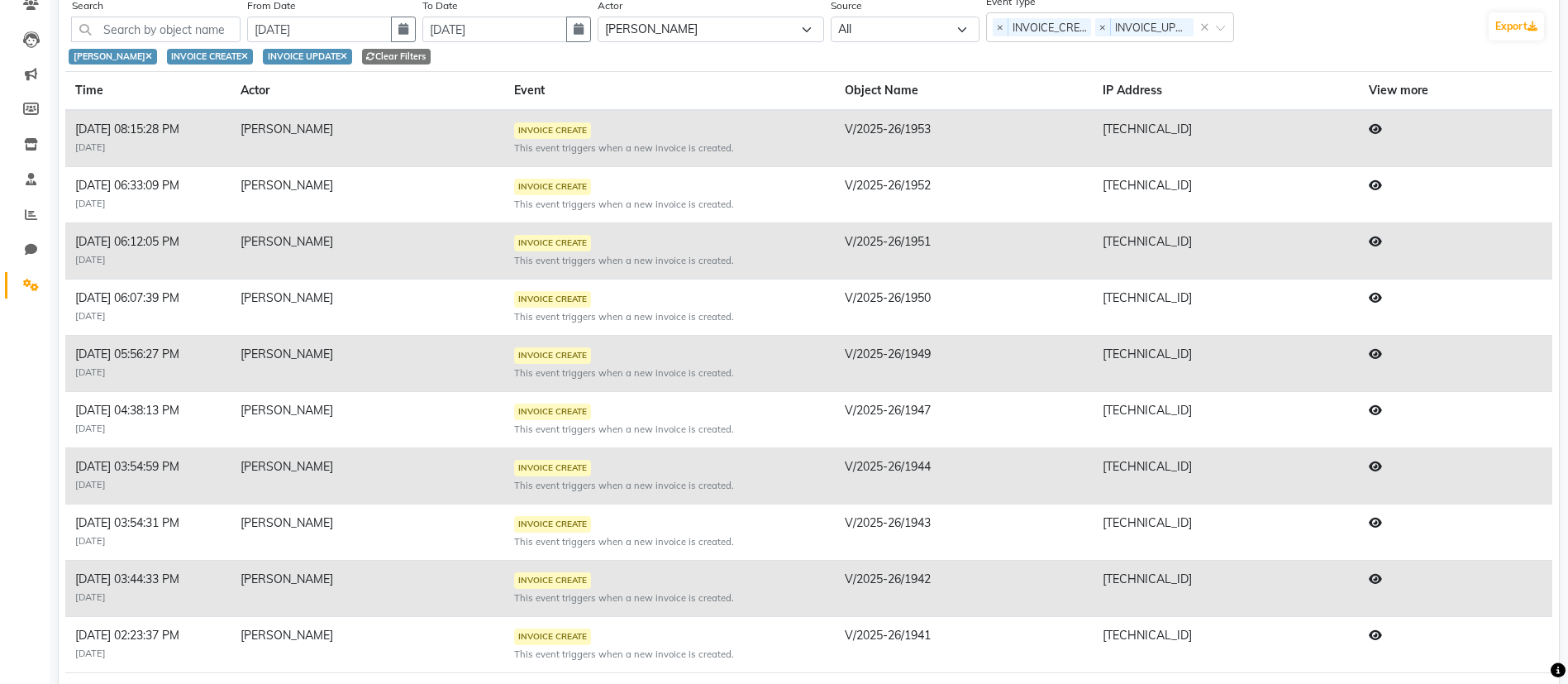
scroll to position [178, 0]
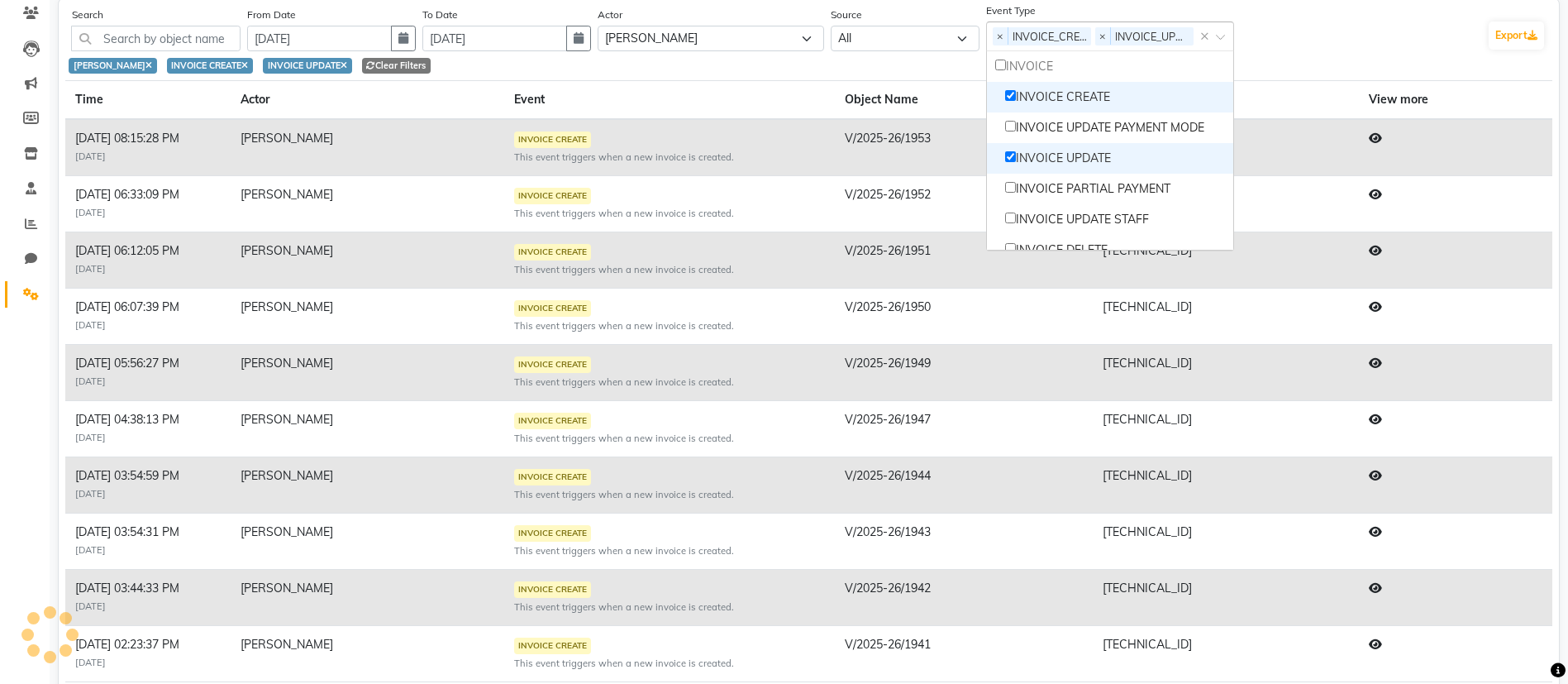
click at [1227, 38] on span at bounding box center [1224, 41] width 17 height 17
click at [1024, 96] on div "INVOICE CREATE" at bounding box center [1110, 97] width 247 height 30
checkbox input "false"
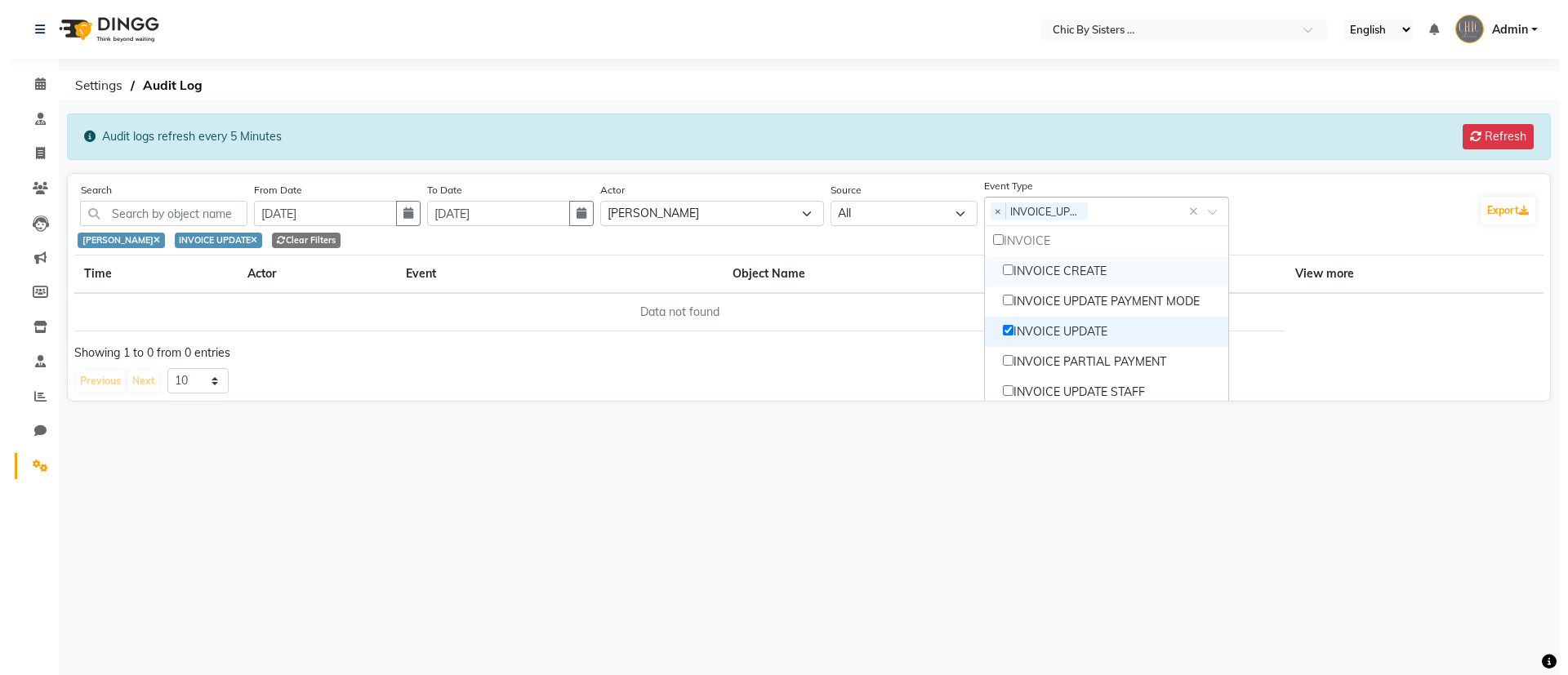
scroll to position [0, 0]
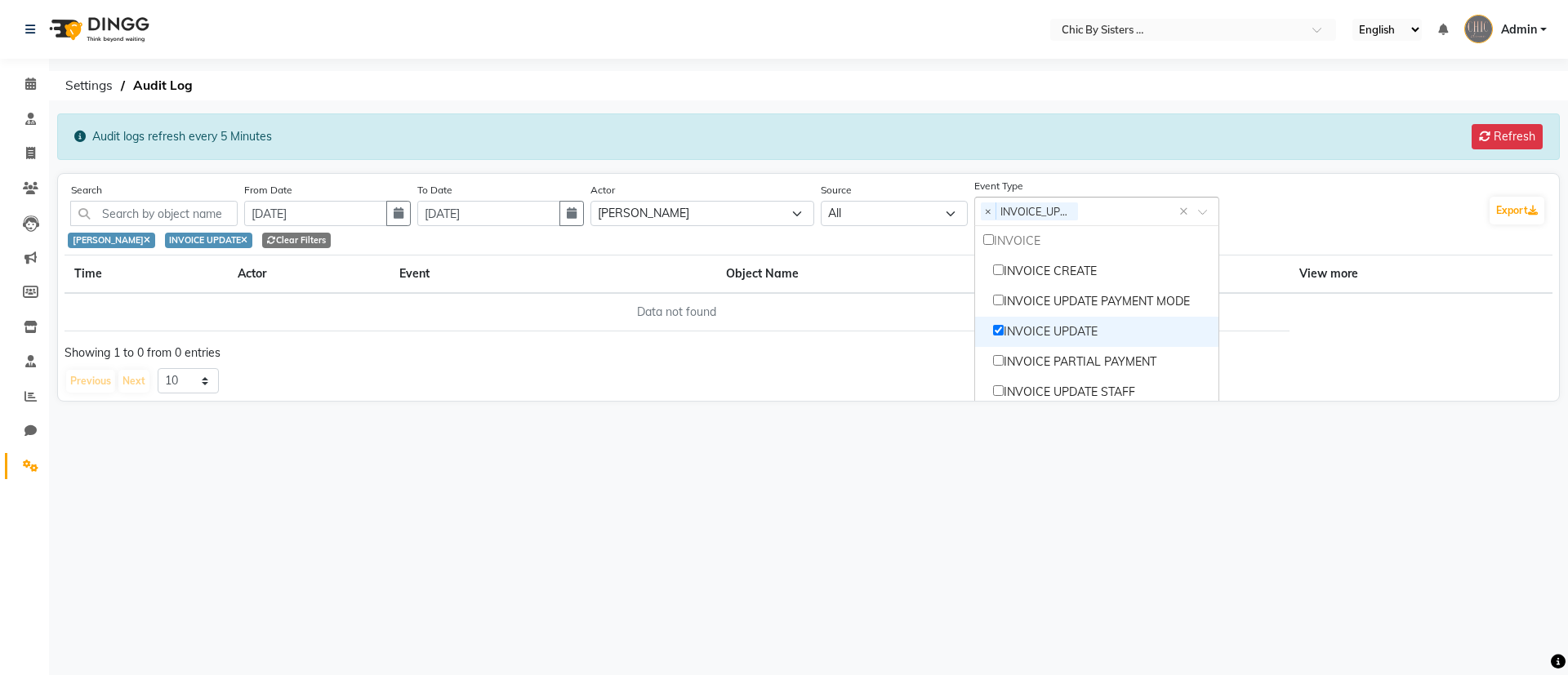
click at [830, 369] on div "Previous Next 10 20 50 100" at bounding box center [808, 380] width 1488 height 26
click at [1146, 210] on input "text" at bounding box center [1131, 213] width 95 height 17
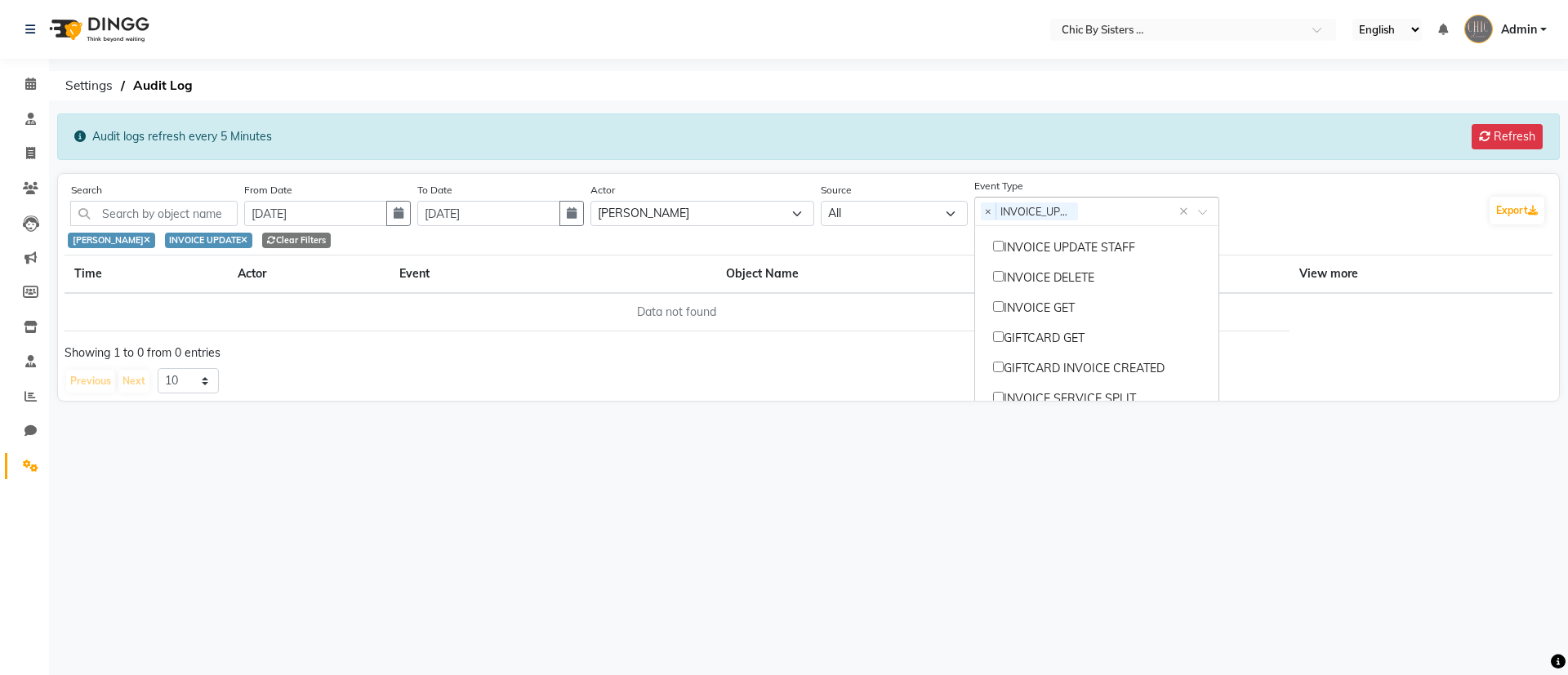
scroll to position [138, 0]
click at [1011, 260] on div "INVOICE UPDATE STAFF" at bounding box center [1097, 254] width 244 height 30
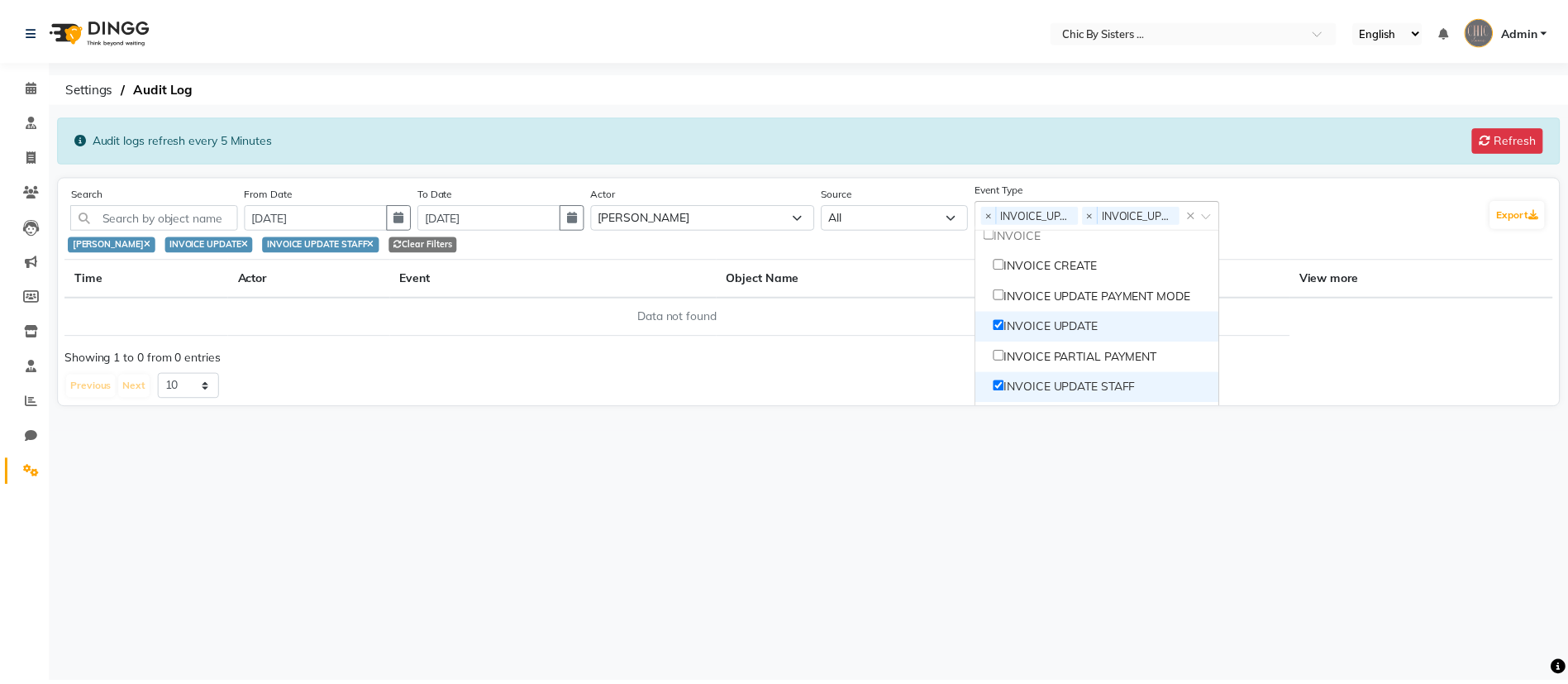
scroll to position [0, 0]
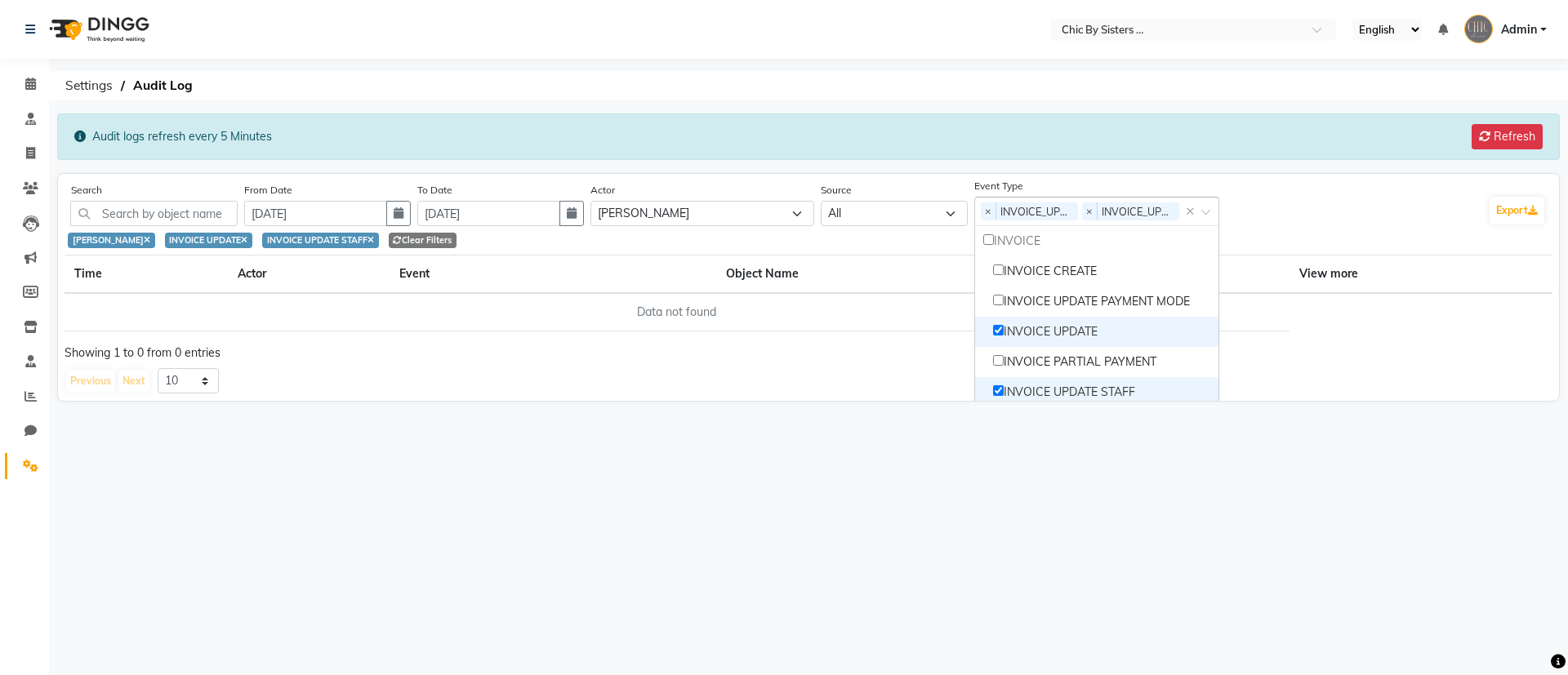
click at [1003, 394] on input "Options list" at bounding box center [998, 391] width 10 height 10
checkbox input "false"
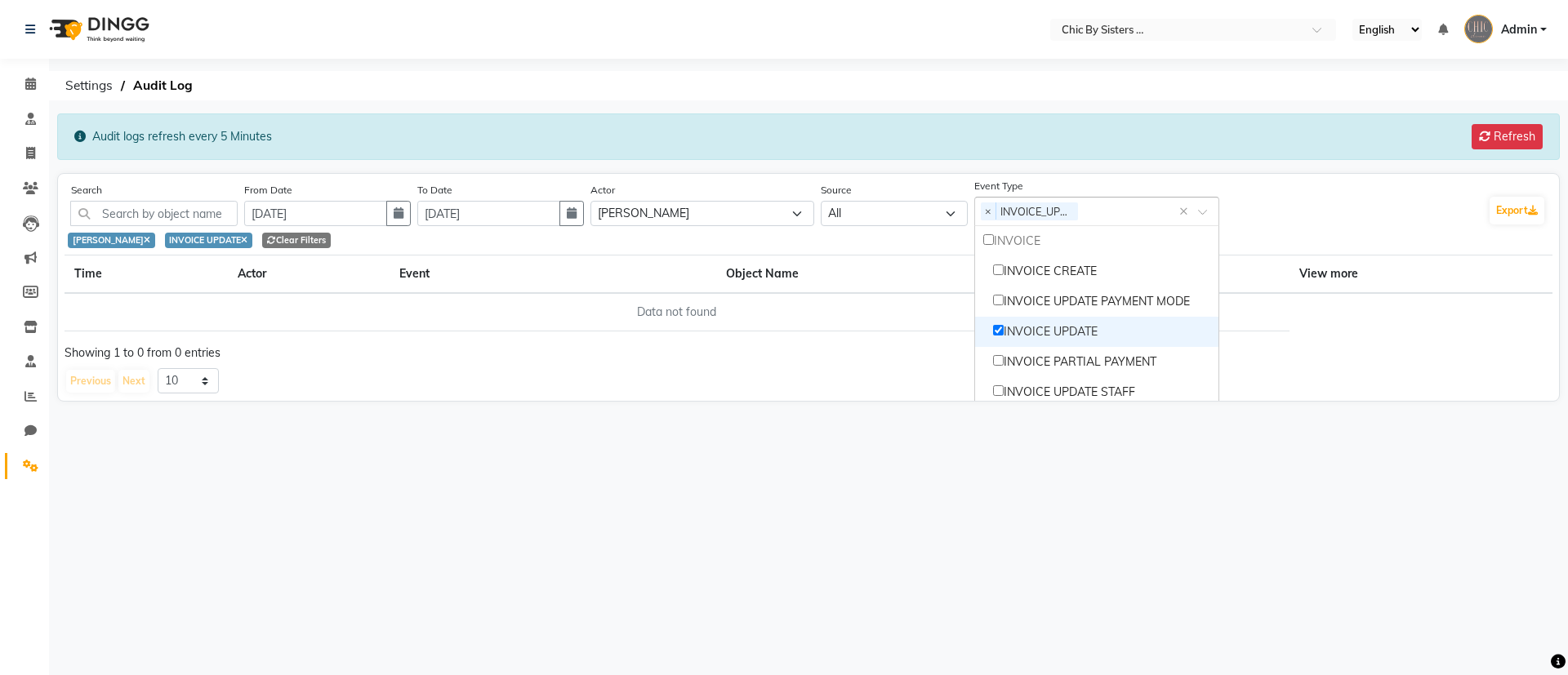
click at [1003, 329] on input "Options list" at bounding box center [998, 330] width 10 height 10
checkbox input "false"
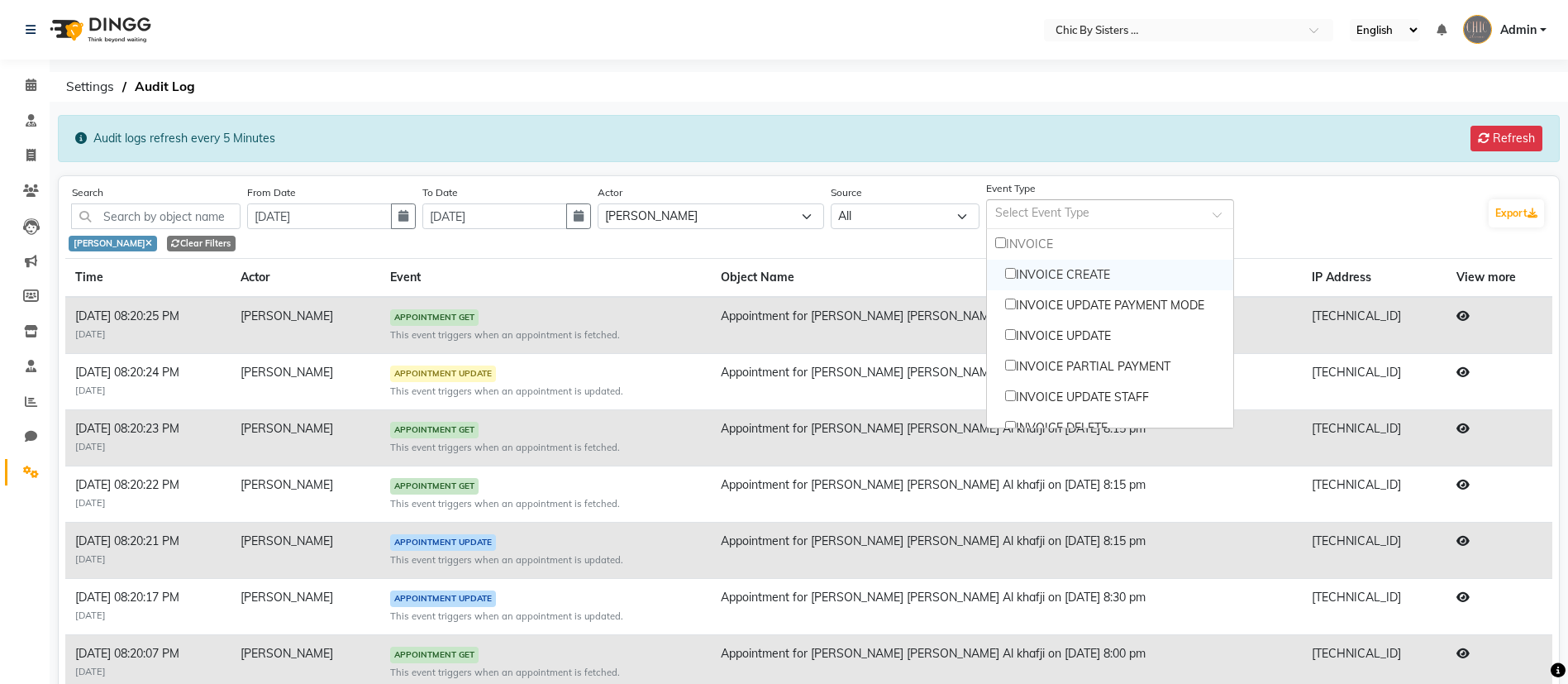
click at [1015, 278] on input "Options list" at bounding box center [1010, 273] width 10 height 10
checkbox input "true"
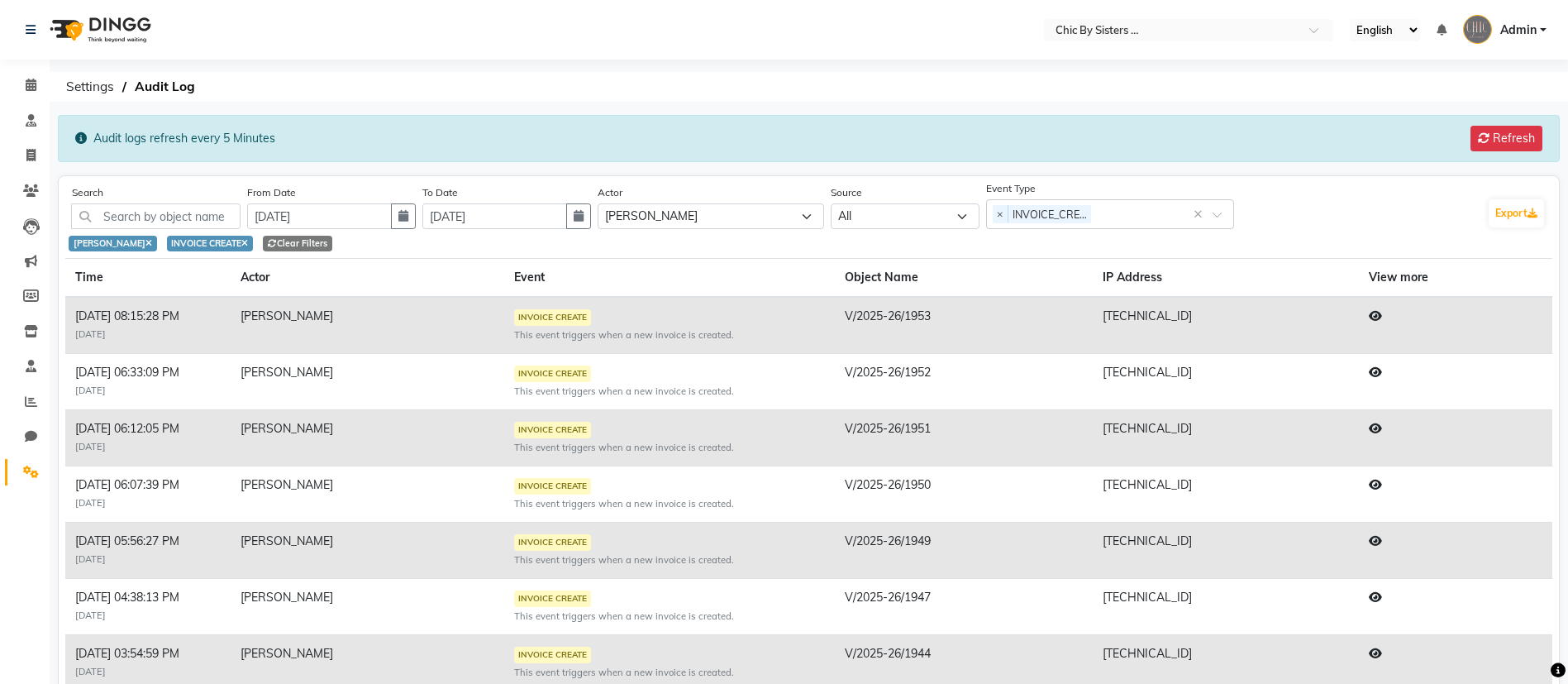
click at [1311, 183] on label "Event Type" at bounding box center [1233, 188] width 494 height 15
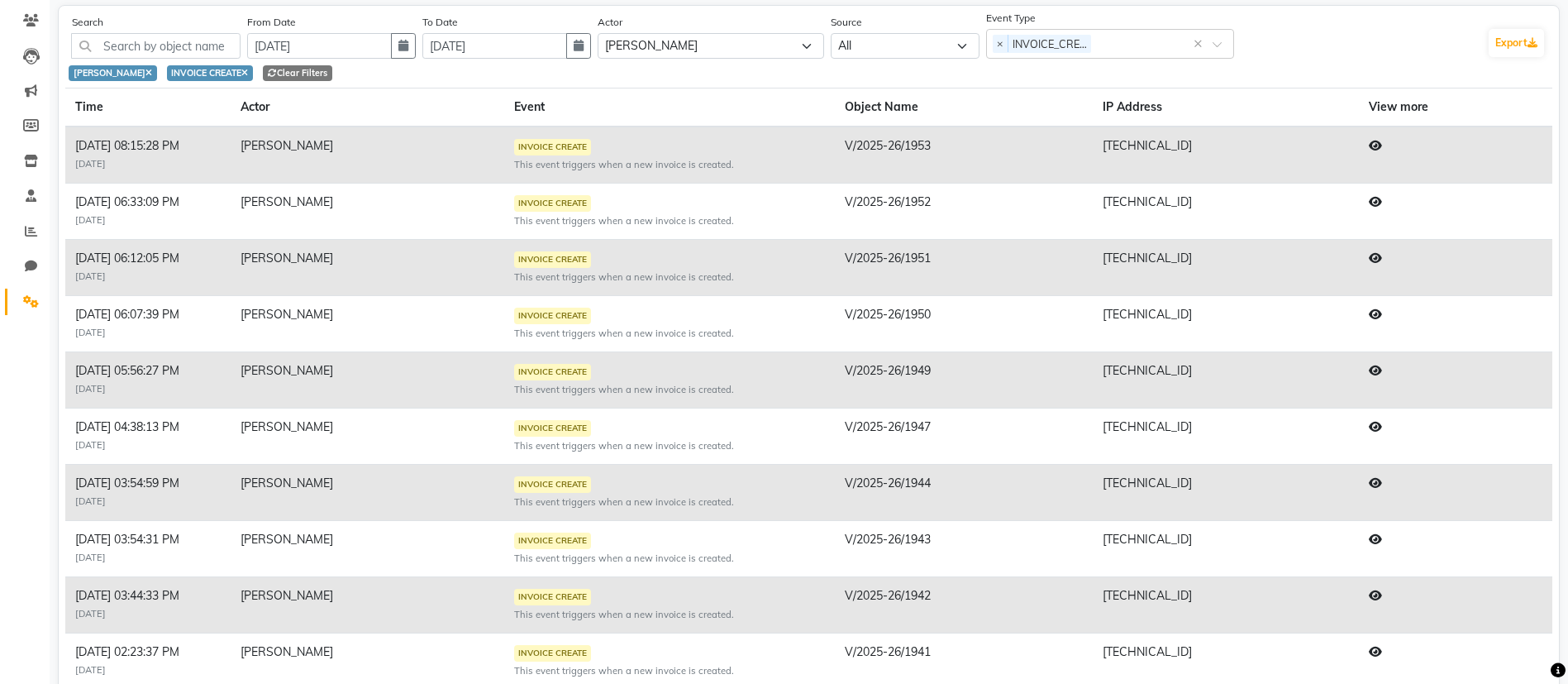
scroll to position [171, 0]
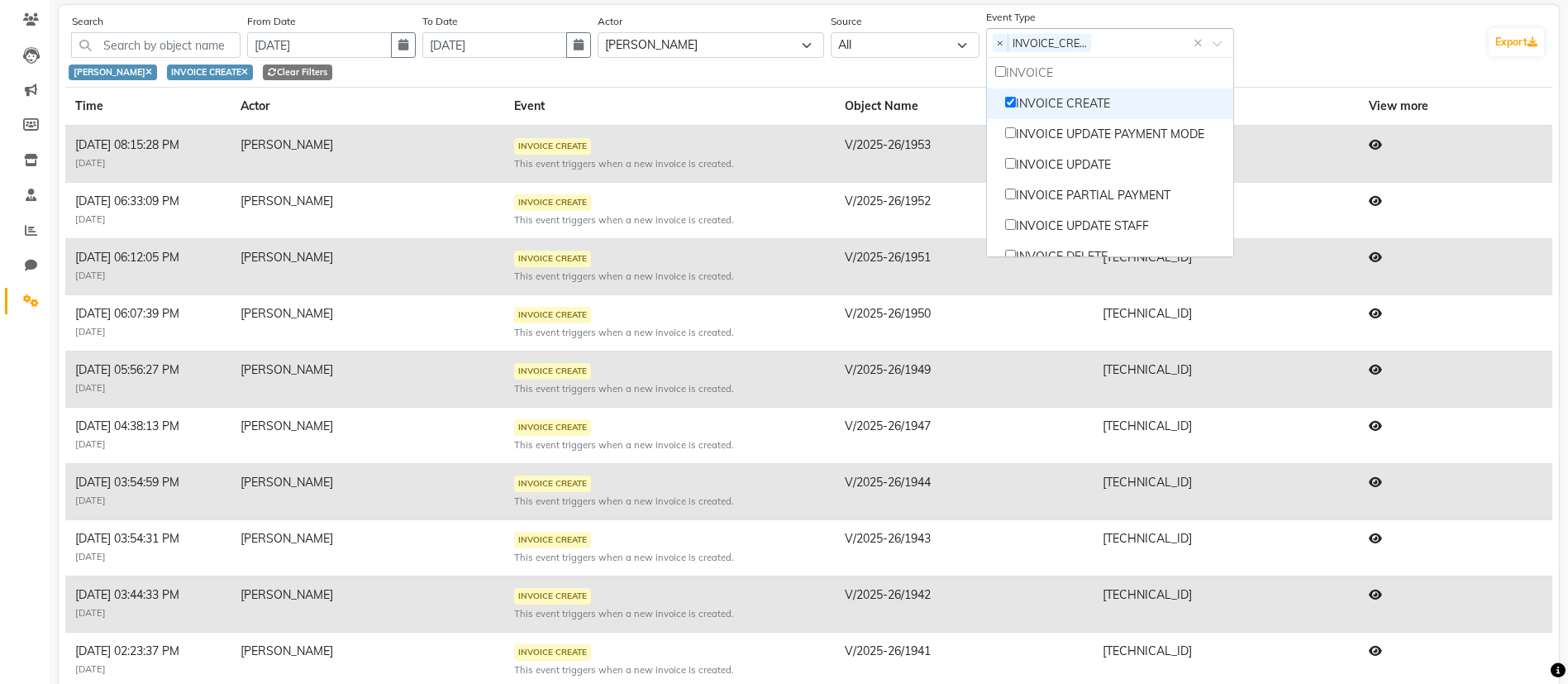
click at [1223, 40] on span at bounding box center [1222, 48] width 21 height 17
click at [1090, 98] on div "INVOICE CREATE" at bounding box center [1110, 104] width 247 height 30
checkbox input "false"
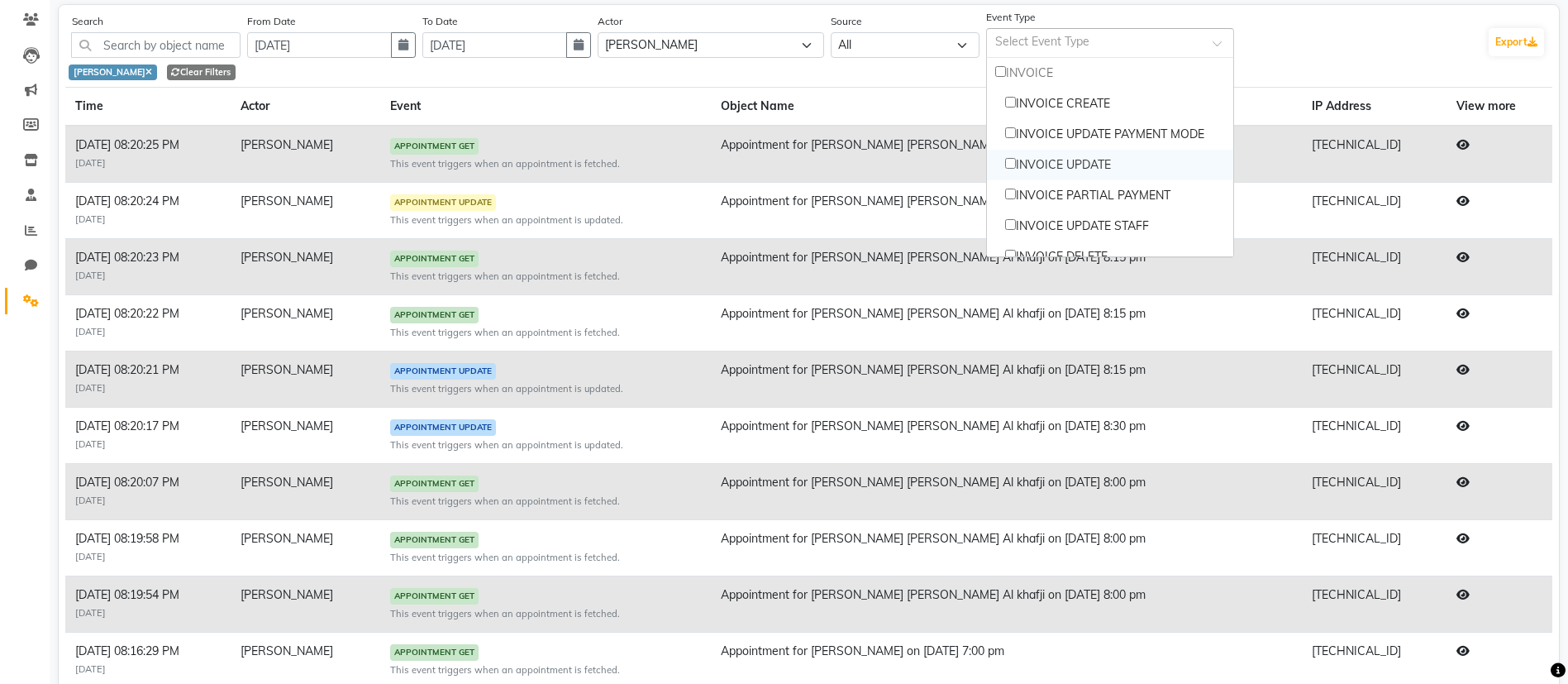
click at [1078, 166] on div "INVOICE UPDATE" at bounding box center [1110, 165] width 247 height 30
checkbox input "true"
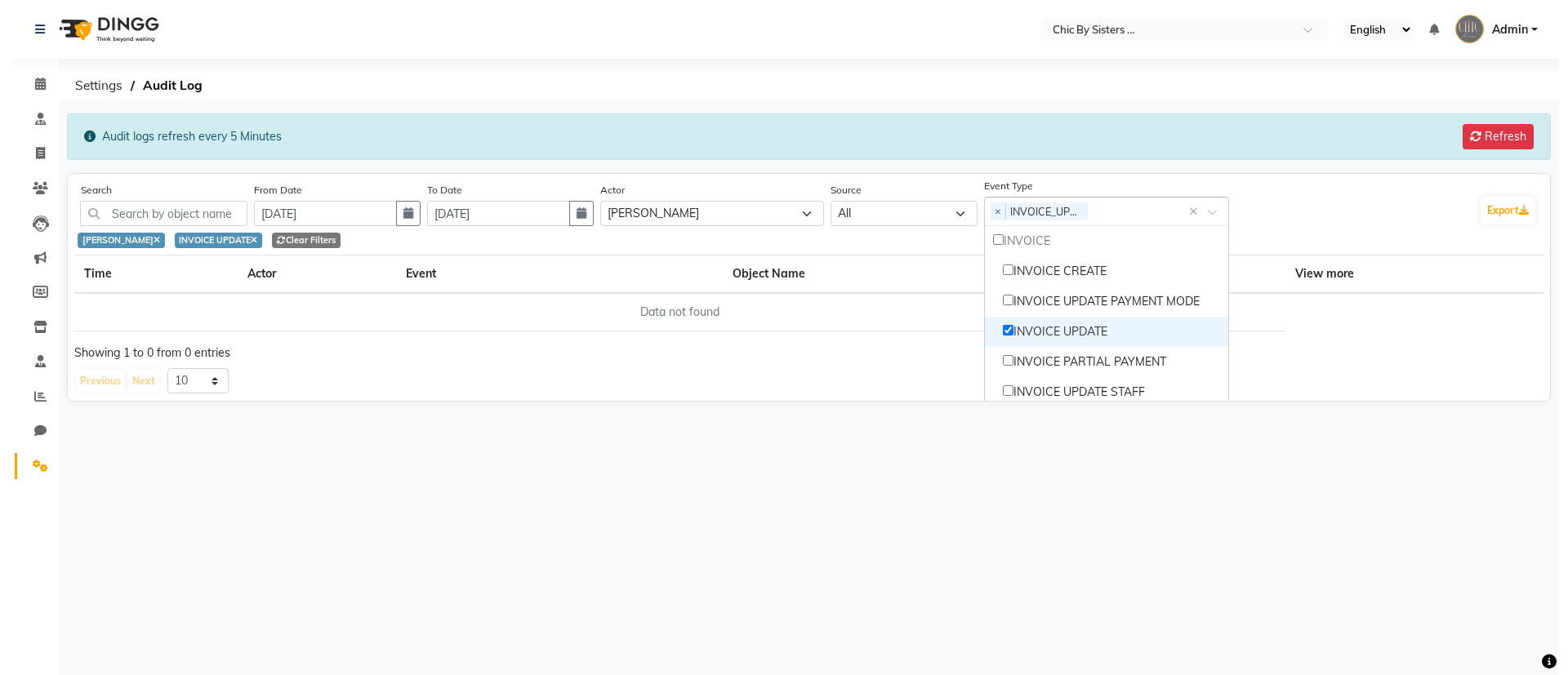
scroll to position [0, 0]
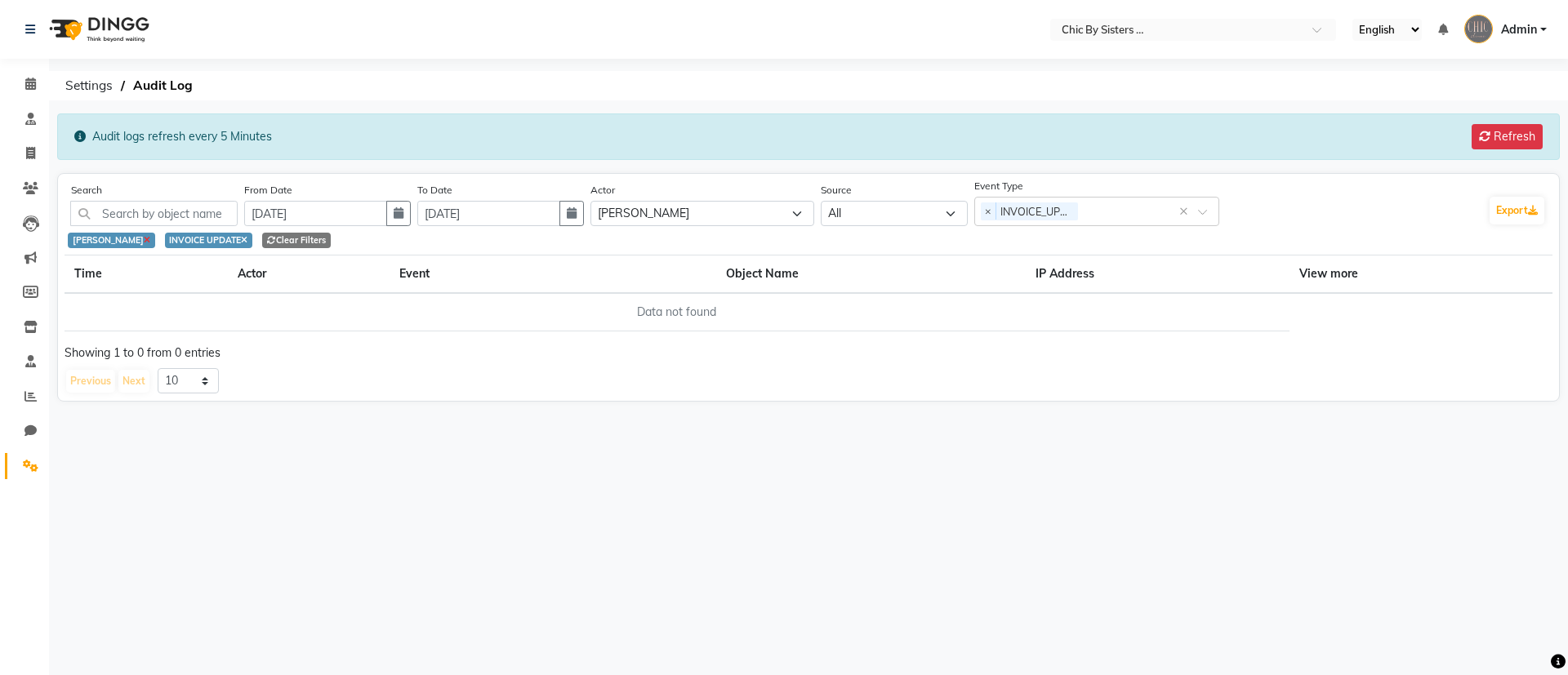
click at [150, 241] on icon at bounding box center [147, 241] width 7 height 9
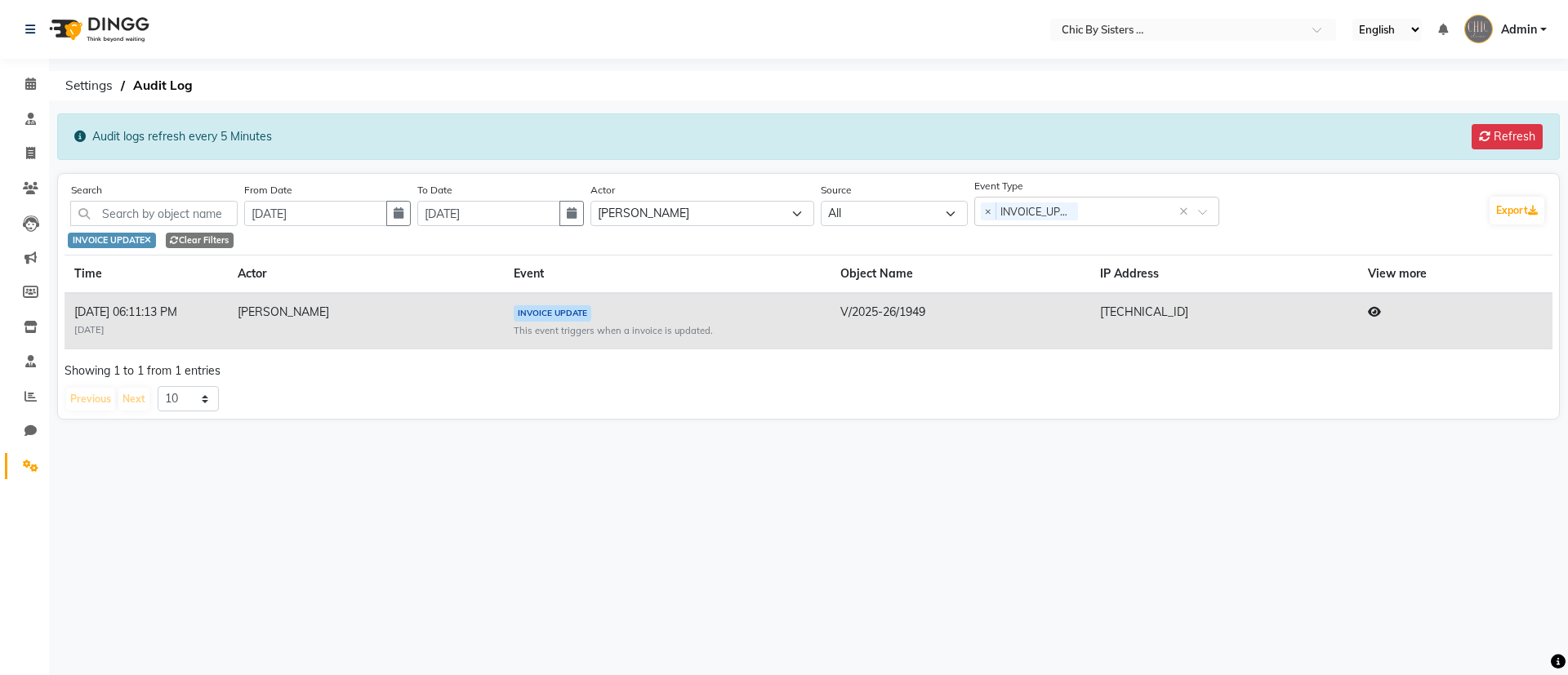
click at [1368, 310] on icon at bounding box center [1374, 312] width 13 height 11
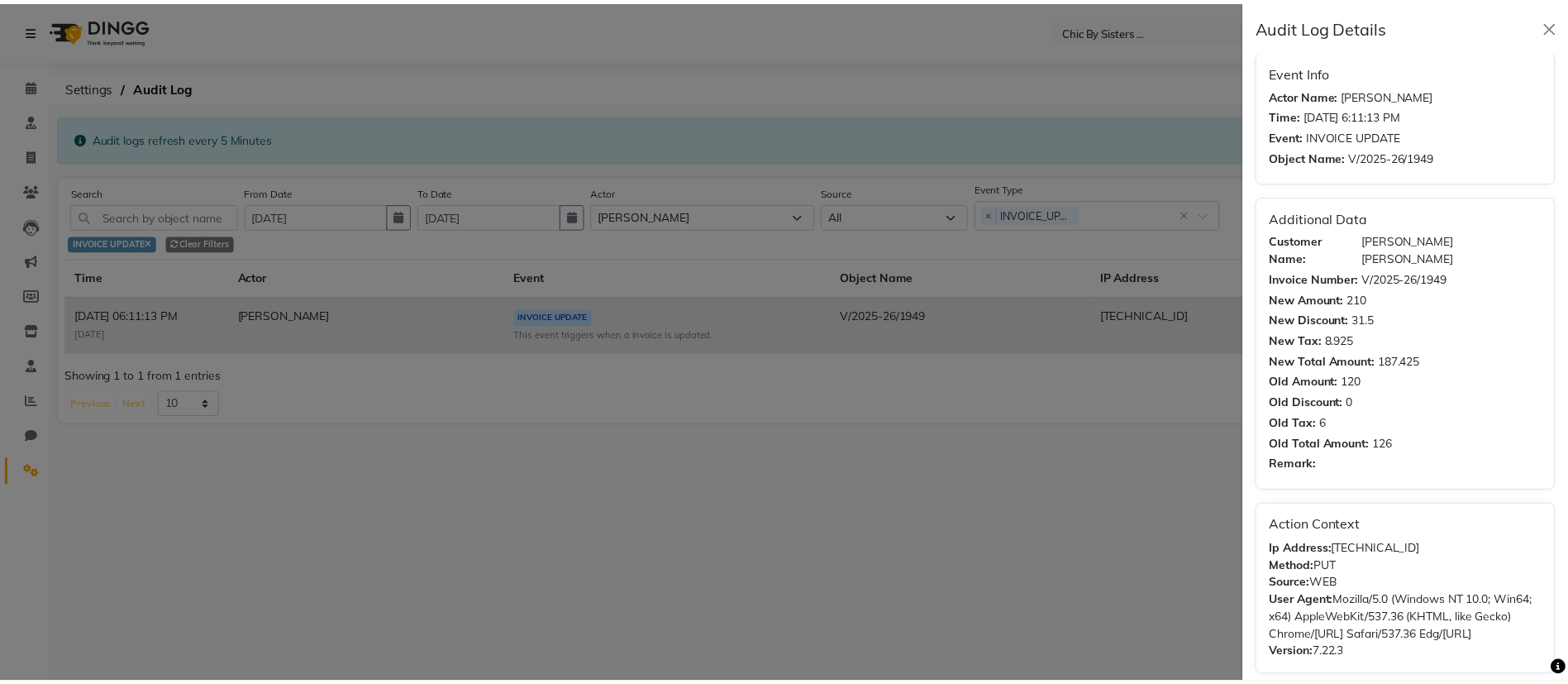
scroll to position [18, 0]
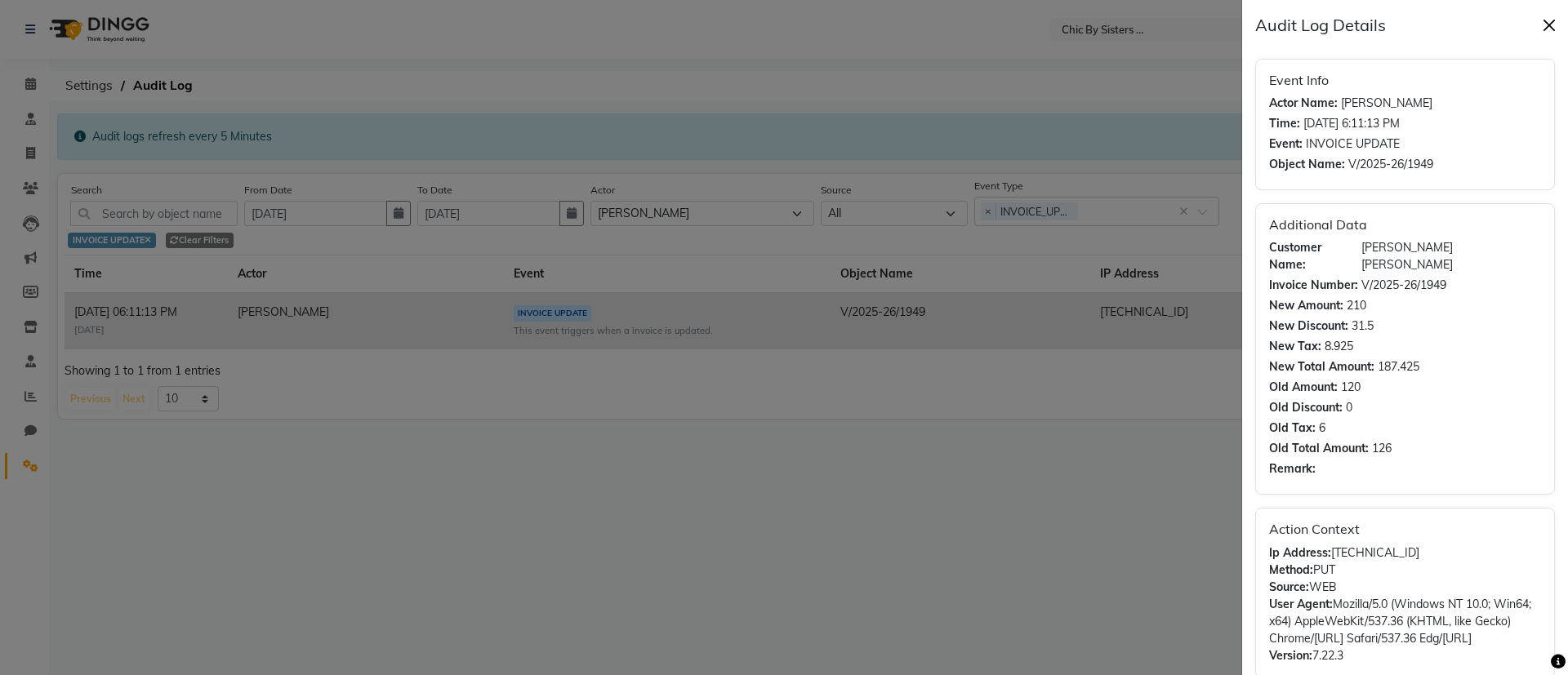
click at [1550, 23] on button "Close" at bounding box center [1548, 25] width 25 height 25
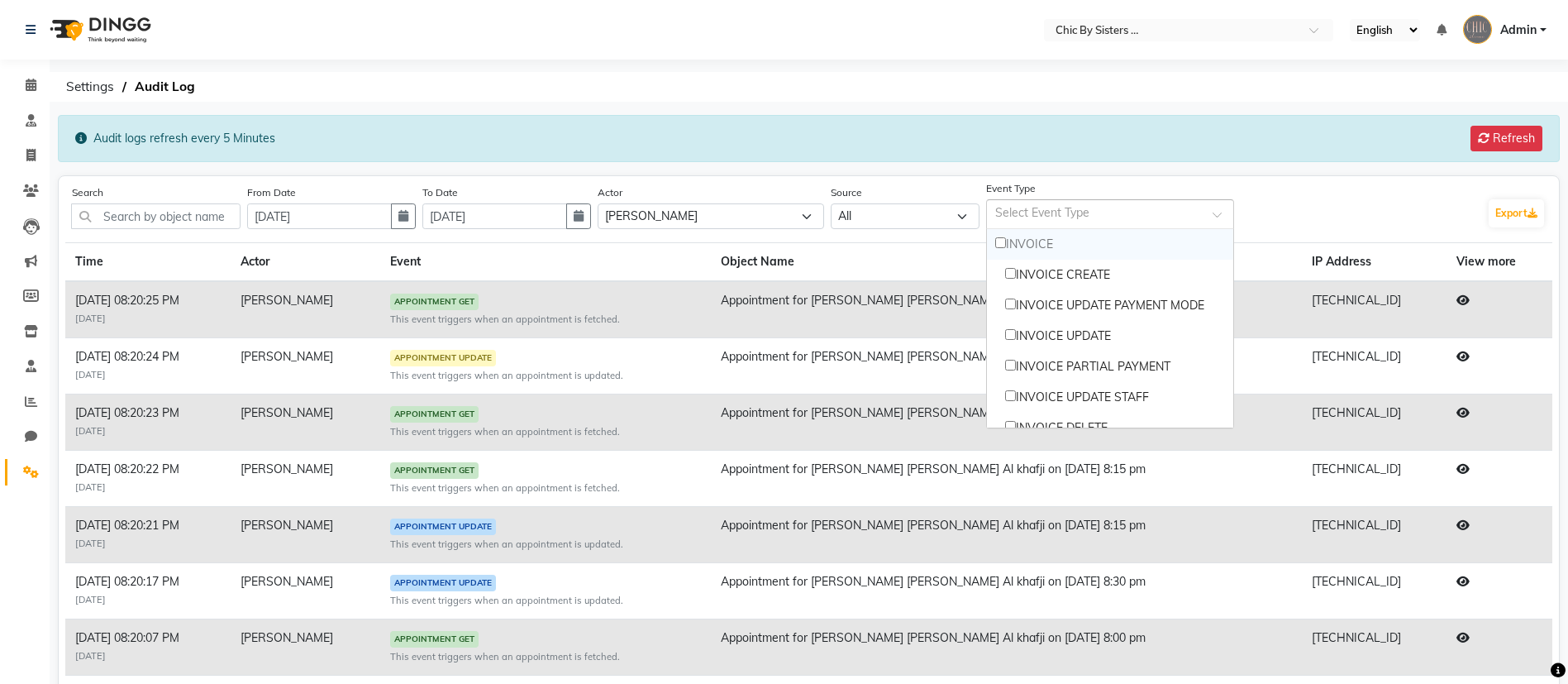
click at [1226, 208] on div "Select Event Type" at bounding box center [1110, 214] width 248 height 30
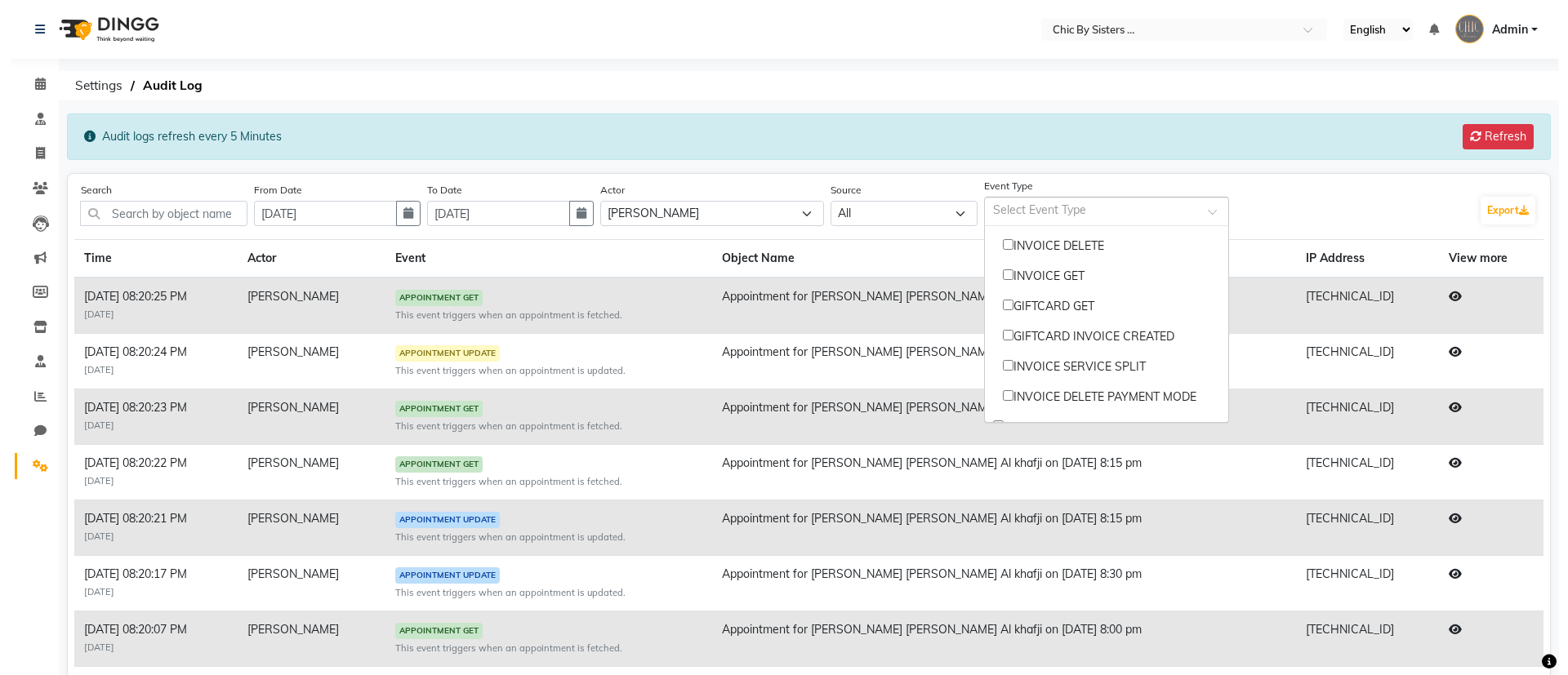
scroll to position [0, 0]
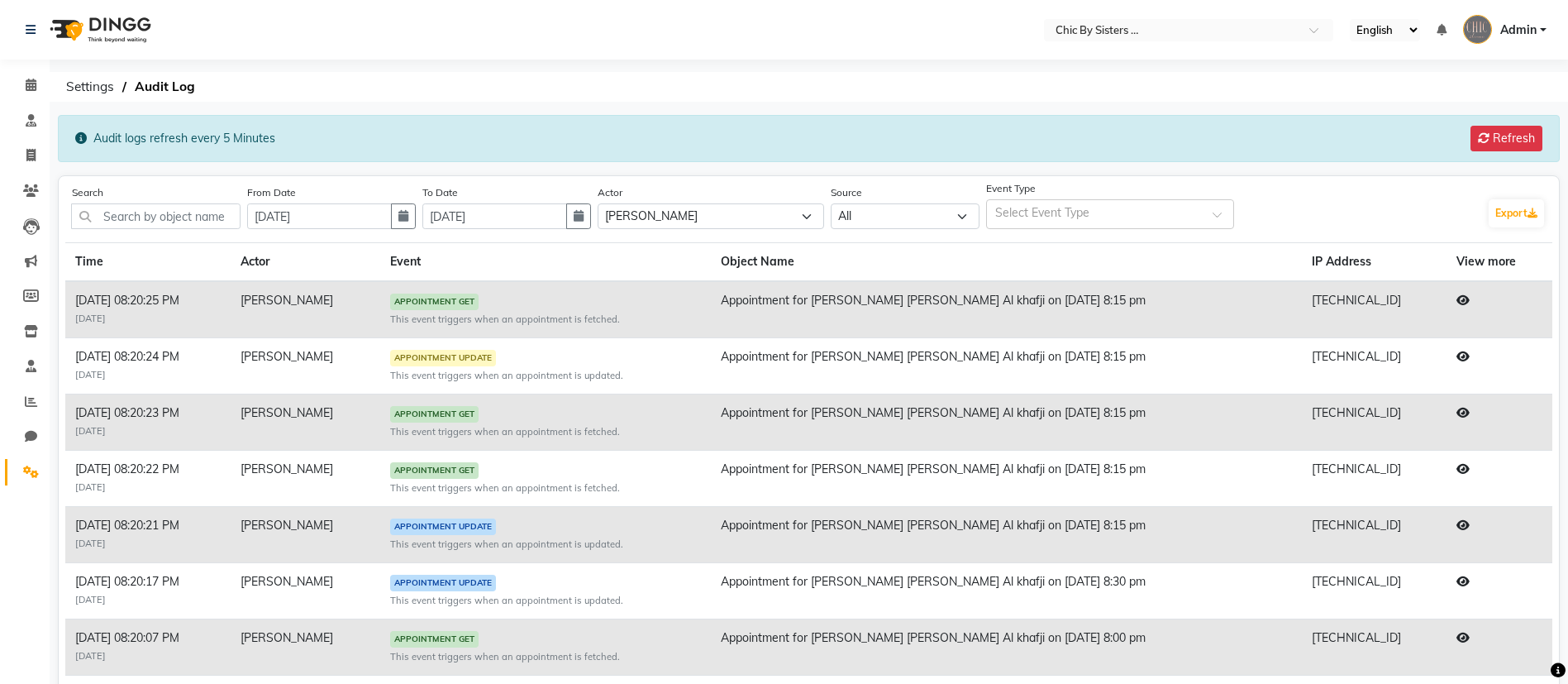
click at [1321, 169] on main "Audit logs refresh every 5 Minutes Refresh Search From Date 26-08-2025 To Date …" at bounding box center [809, 527] width 1518 height 825
click at [796, 216] on select "Select SHAHLA IBRAHIM JOANNA ROSE ONAS DR. AYMAN ELSAQA ANU JOSE EILISH FOX MIN…" at bounding box center [710, 216] width 227 height 26
click at [698, 129] on div "Audit logs refresh every 5 Minutes Refresh" at bounding box center [809, 138] width 1502 height 47
click at [722, 212] on select "Select SHAHLA IBRAHIM JOANNA ROSE ONAS DR. AYMAN ELSAQA ANU JOSE EILISH FOX MIN…" at bounding box center [710, 216] width 227 height 26
select select "chicsalon"
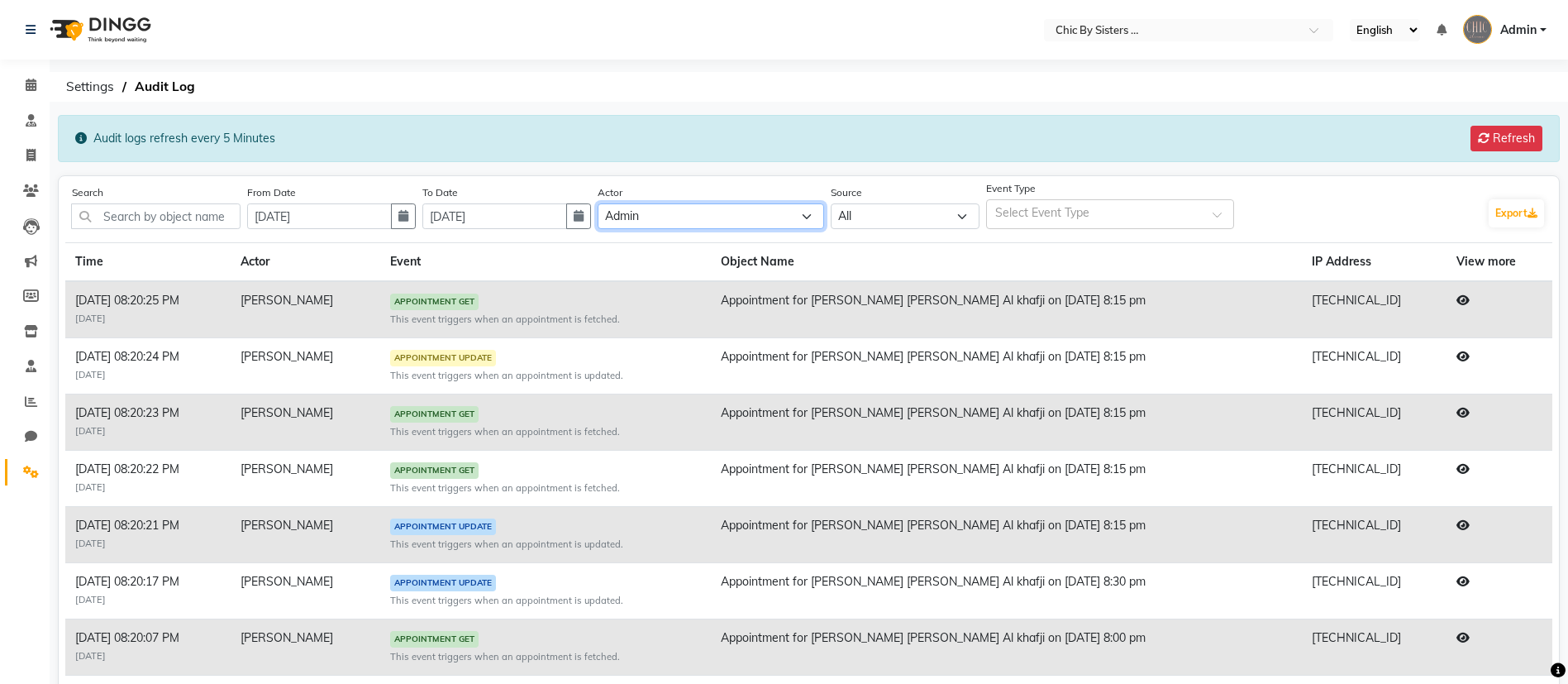
click at [615, 204] on select "Select SHAHLA IBRAHIM JOANNA ROSE ONAS DR. AYMAN ELSAQA ANU JOSE EILISH FOX MIN…" at bounding box center [710, 216] width 227 height 26
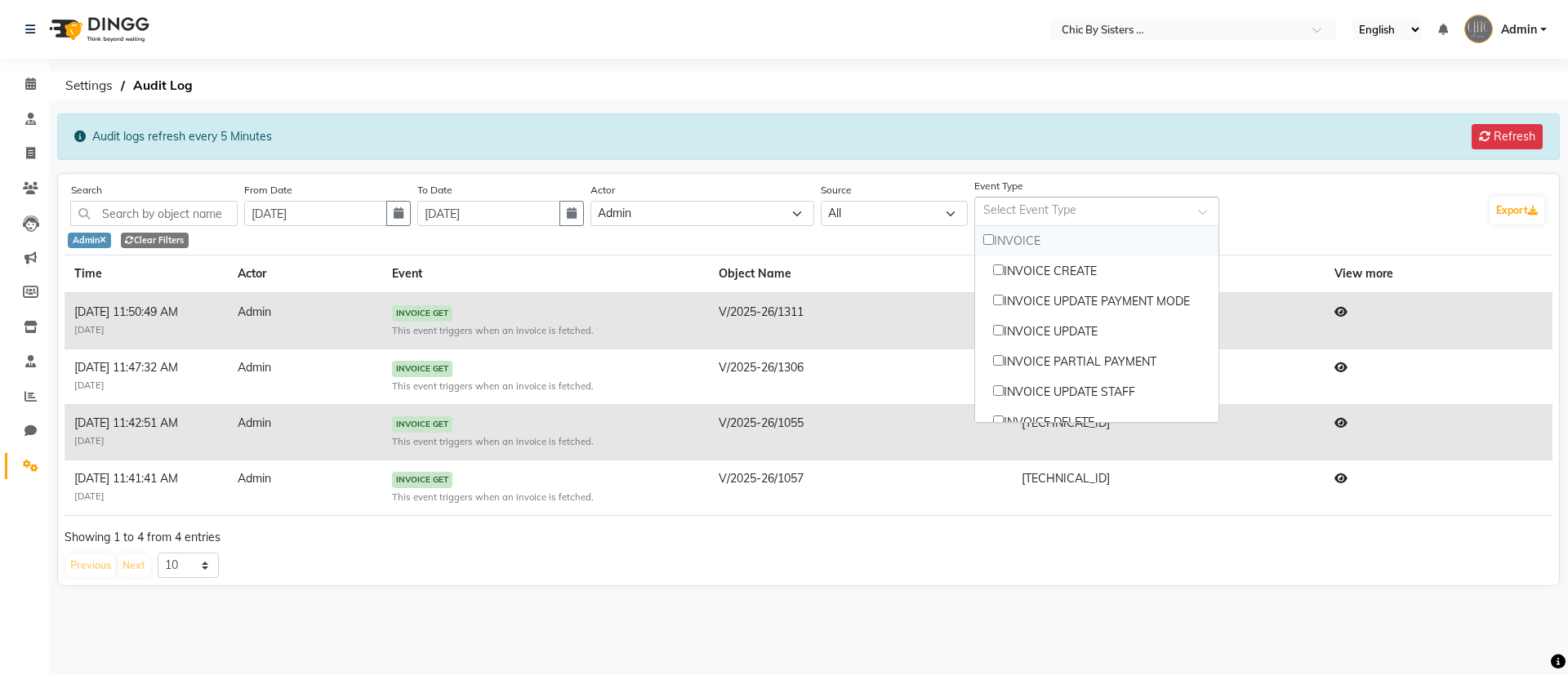
click at [1065, 220] on div at bounding box center [1086, 214] width 212 height 20
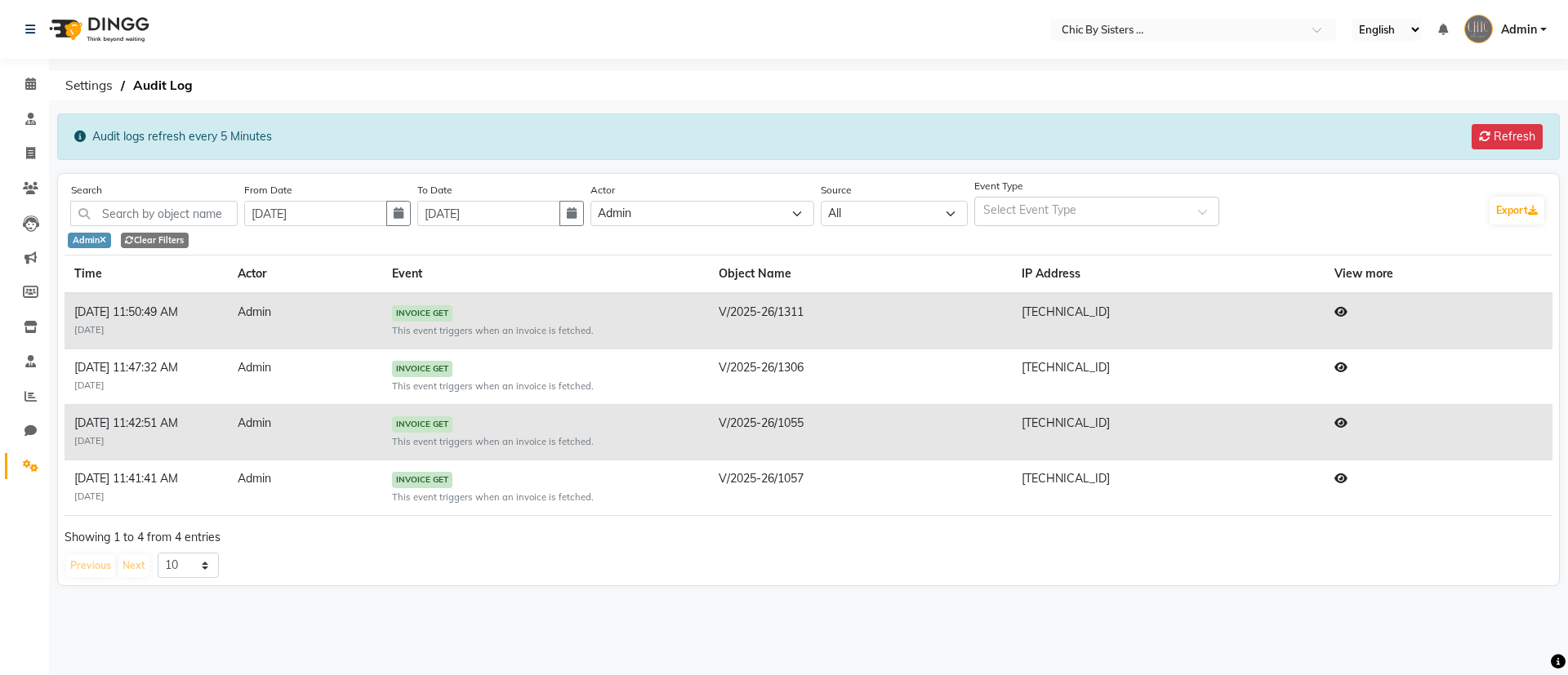
click at [1332, 173] on div "Search From Date 26-08-2025 To Date 26-08-2025 Actor Select SHAHLA IBRAHIM JOAN…" at bounding box center [808, 379] width 1502 height 413
click at [90, 89] on span "Settings" at bounding box center [89, 85] width 64 height 30
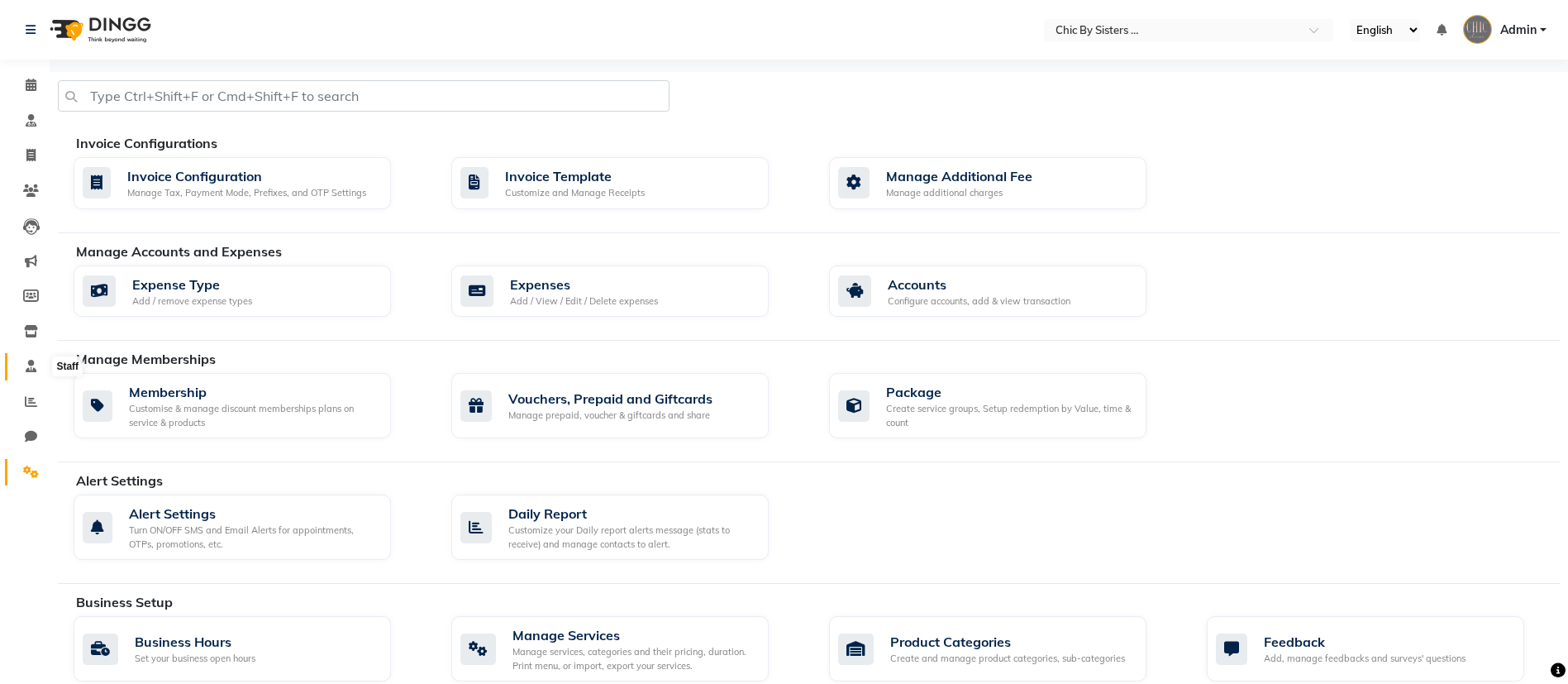
click at [32, 361] on icon at bounding box center [31, 366] width 10 height 12
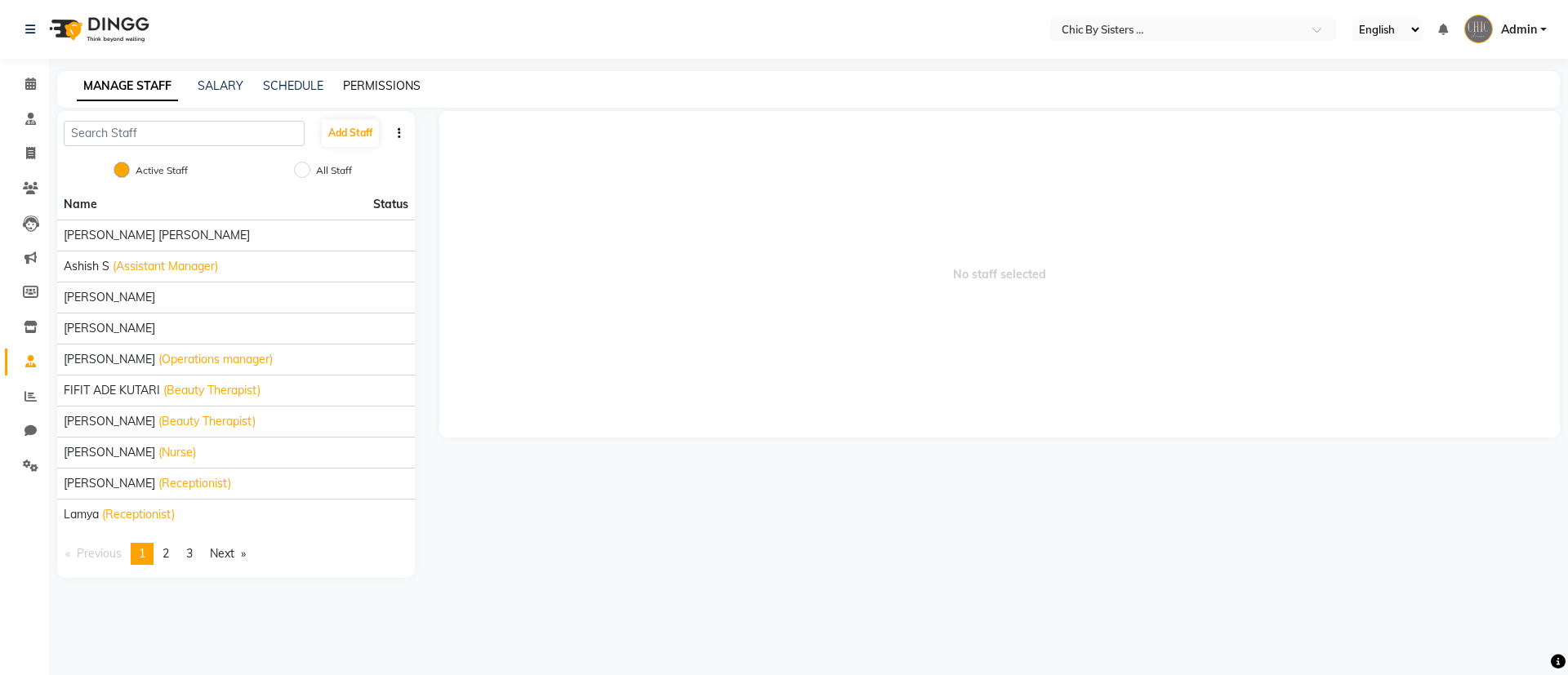
click at [369, 84] on link "PERMISSIONS" at bounding box center [382, 85] width 78 height 14
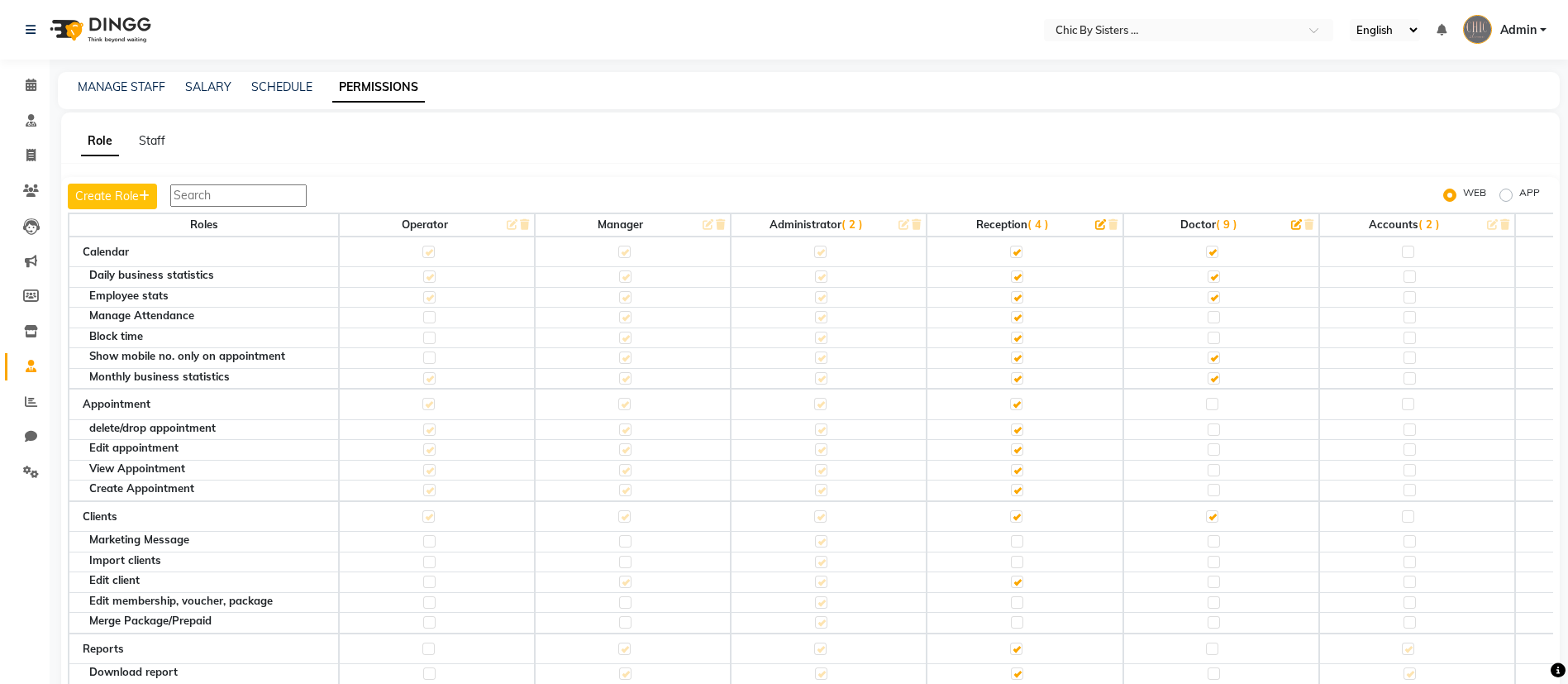
click at [230, 196] on input "text" at bounding box center [238, 196] width 136 height 22
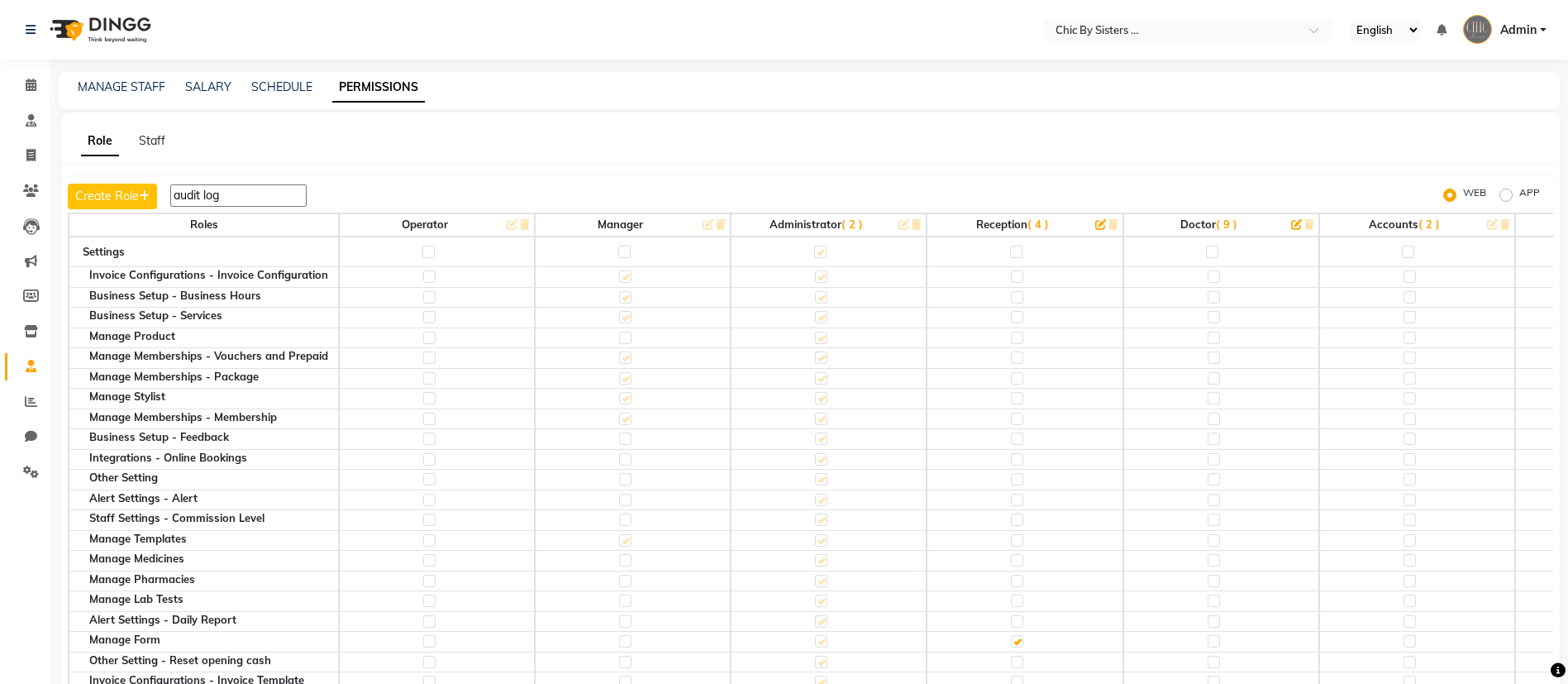
type input "audit log"
click at [747, 129] on div "Role Staff Create Role audit log WEB APP Roles Operator Manager Administrator (…" at bounding box center [810, 405] width 1498 height 586
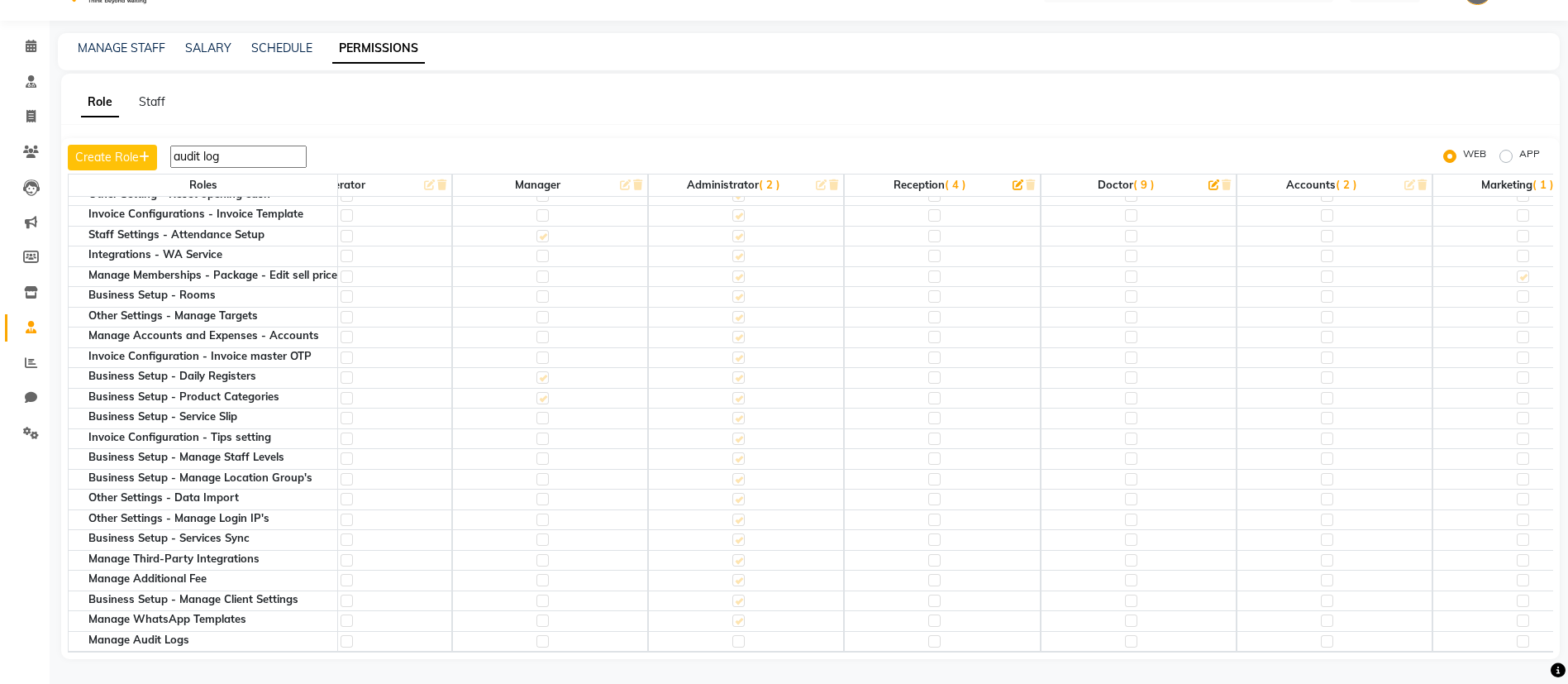
scroll to position [447, 0]
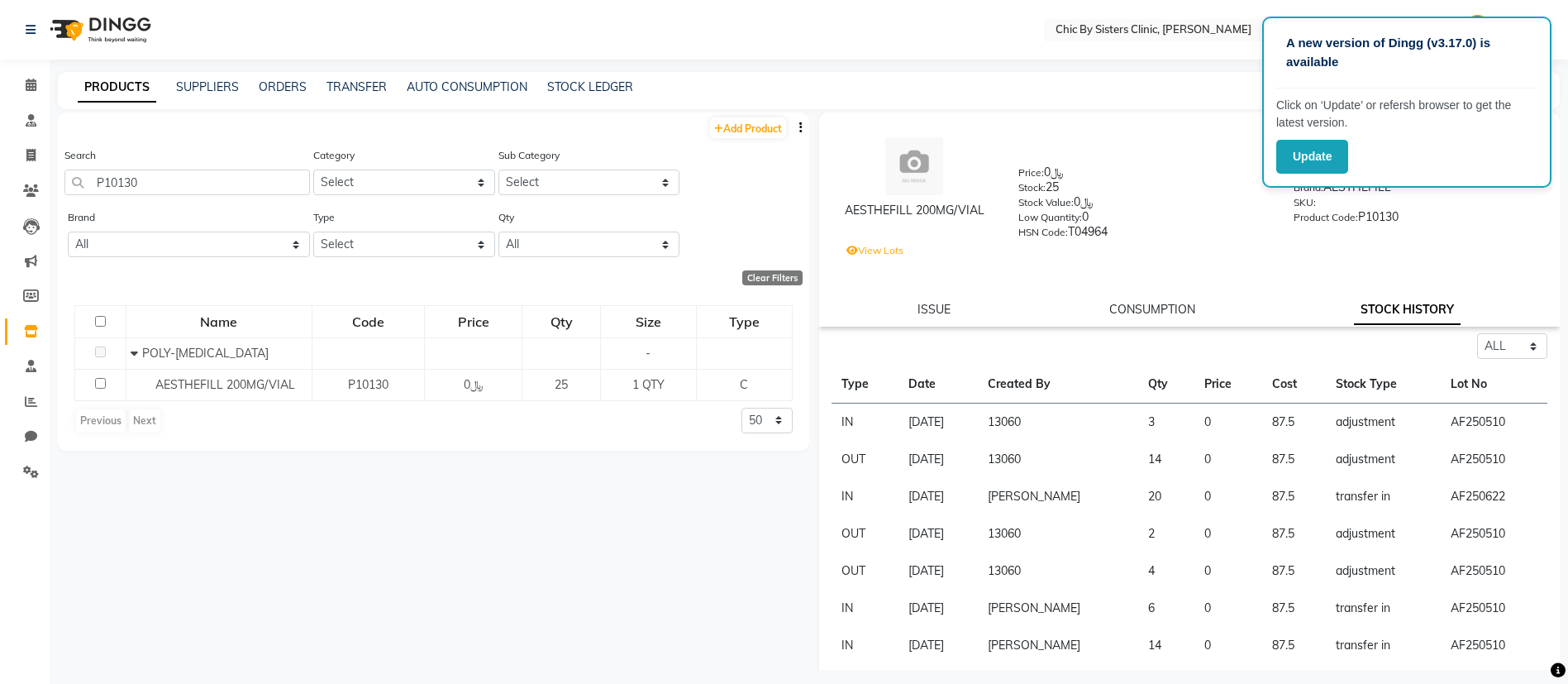
select select "all"
click at [934, 58] on nav "Select Location × Chic By Sisters Clinic, Al Sarooj English ENGLISH Español الع…" at bounding box center [784, 29] width 1568 height 60
click at [19, 160] on span at bounding box center [31, 156] width 29 height 19
select select "service"
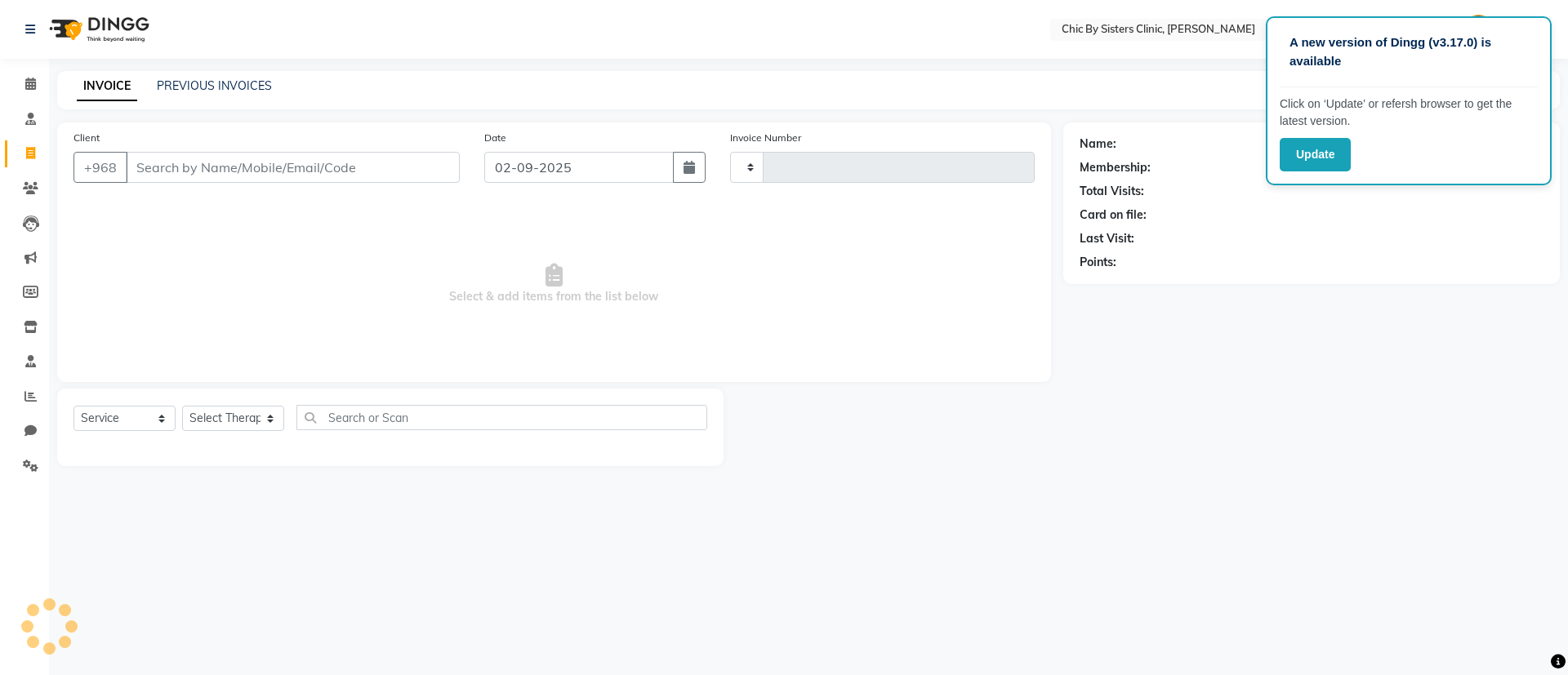
type input "2030"
select select "6348"
click at [230, 92] on link "PREVIOUS INVOICES" at bounding box center [214, 85] width 115 height 14
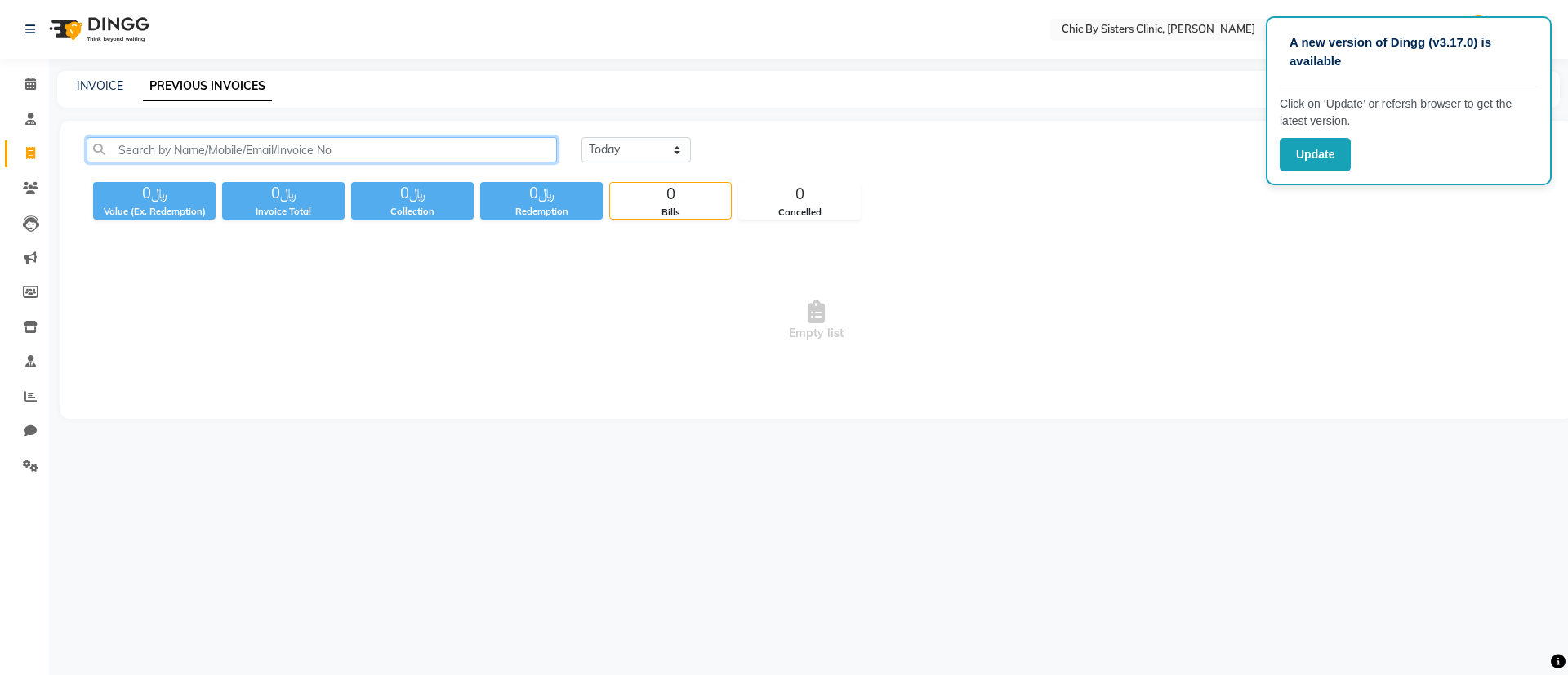
click at [226, 145] on input "text" at bounding box center [322, 150] width 470 height 26
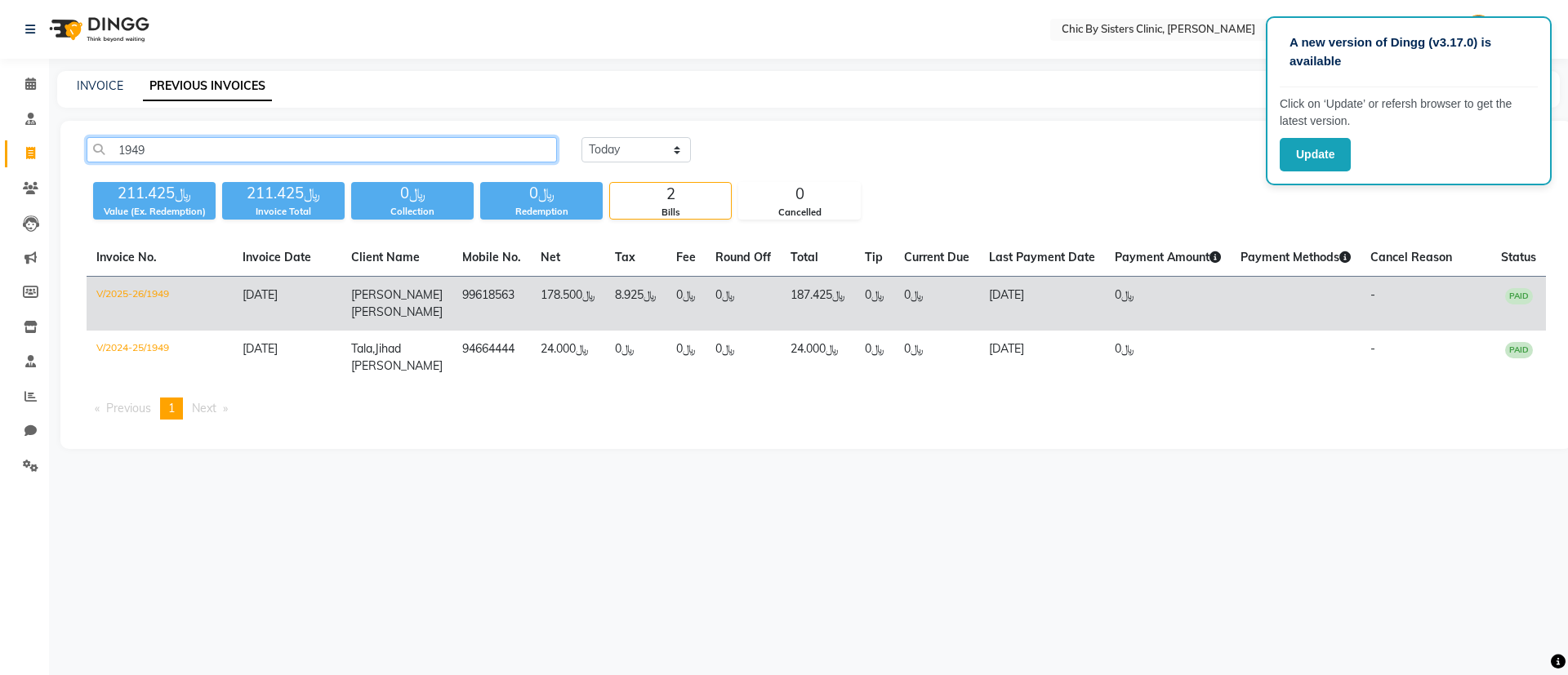
type input "1949"
click at [148, 295] on td "V/2025-26/1949" at bounding box center [160, 304] width 146 height 54
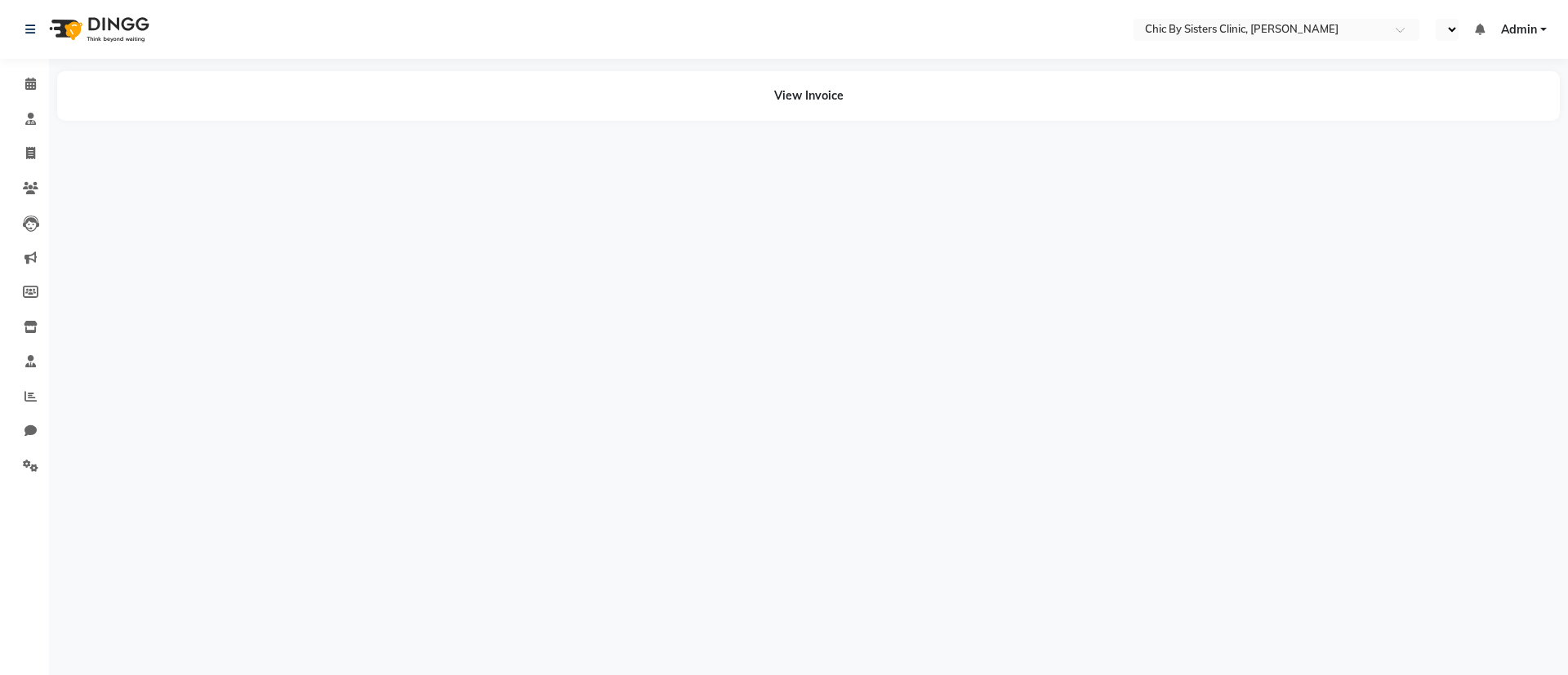
select select "en"
